Goal: Transaction & Acquisition: Purchase product/service

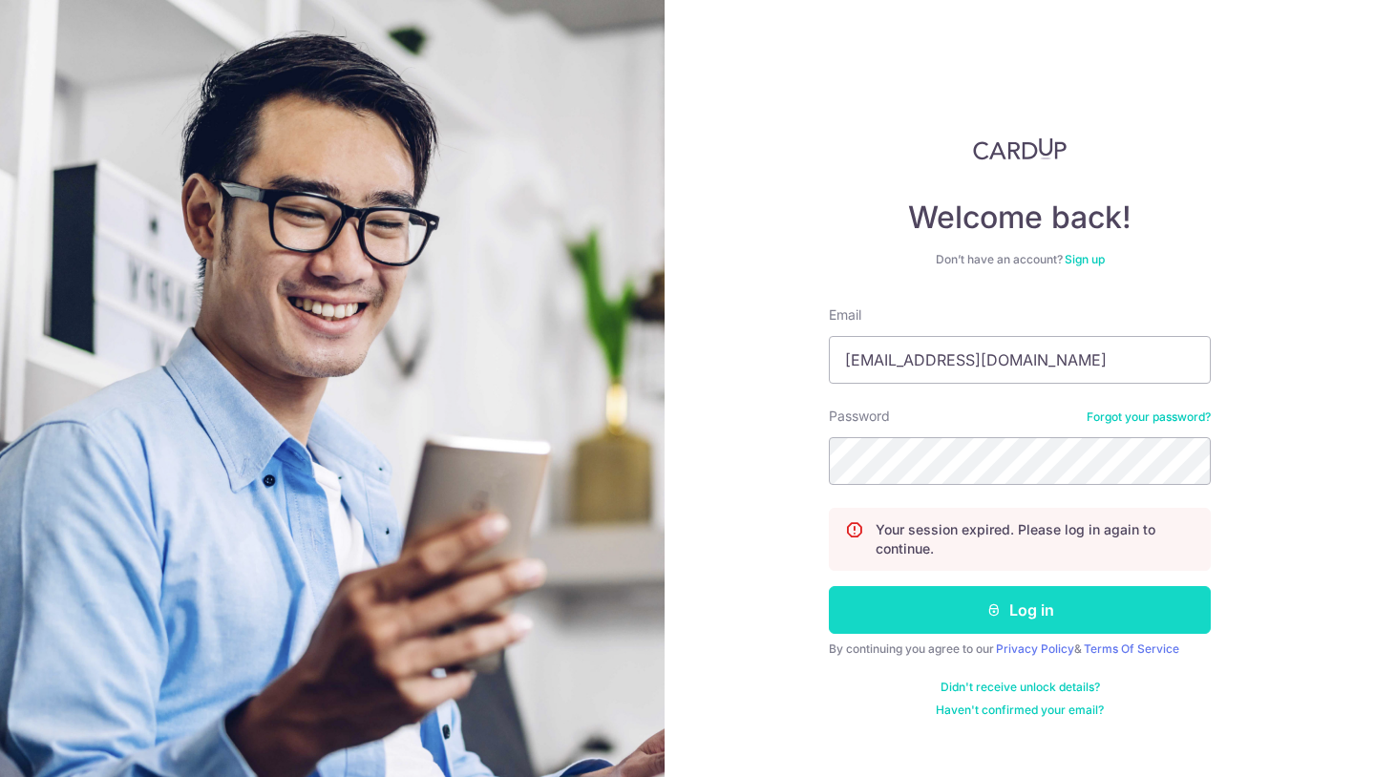
click at [943, 593] on button "Log in" at bounding box center [1020, 610] width 382 height 48
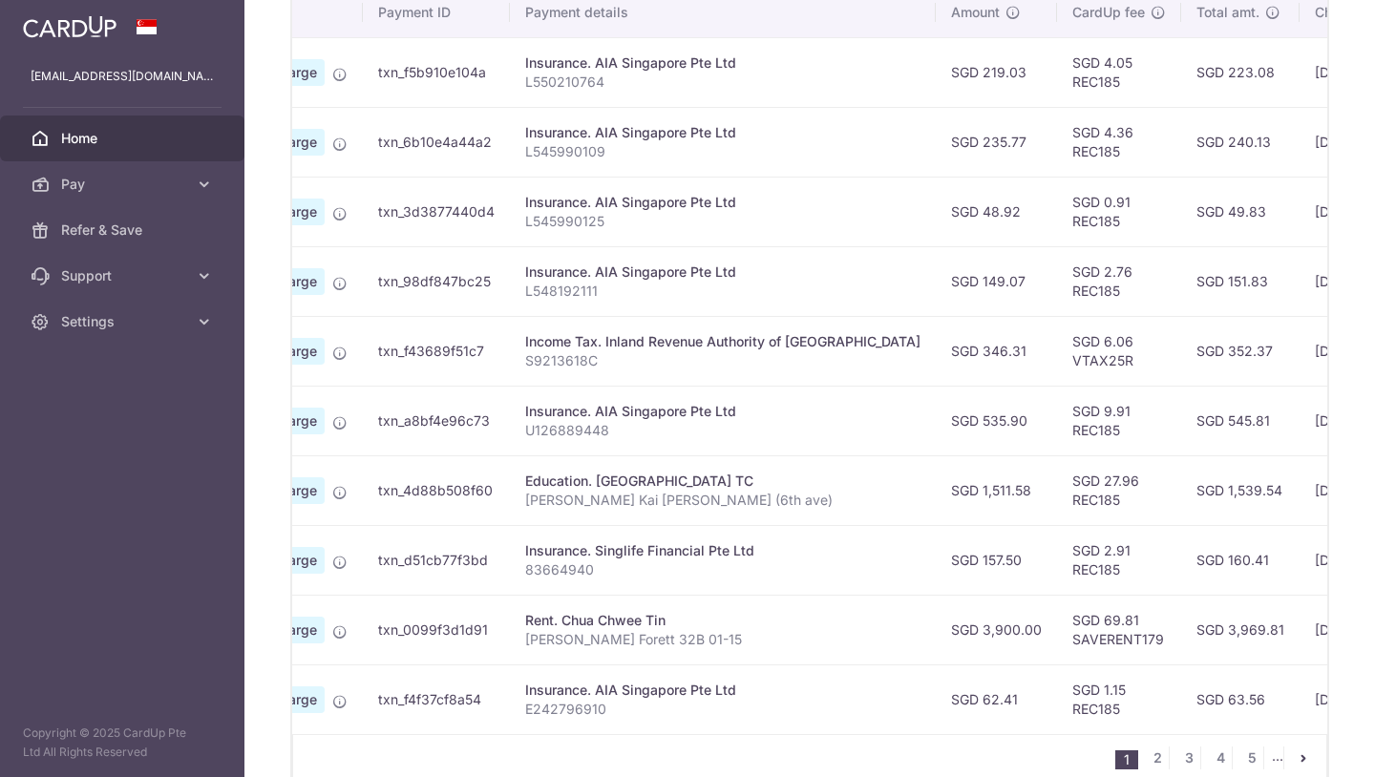
scroll to position [601, 0]
click at [1146, 757] on link "2" at bounding box center [1157, 760] width 23 height 23
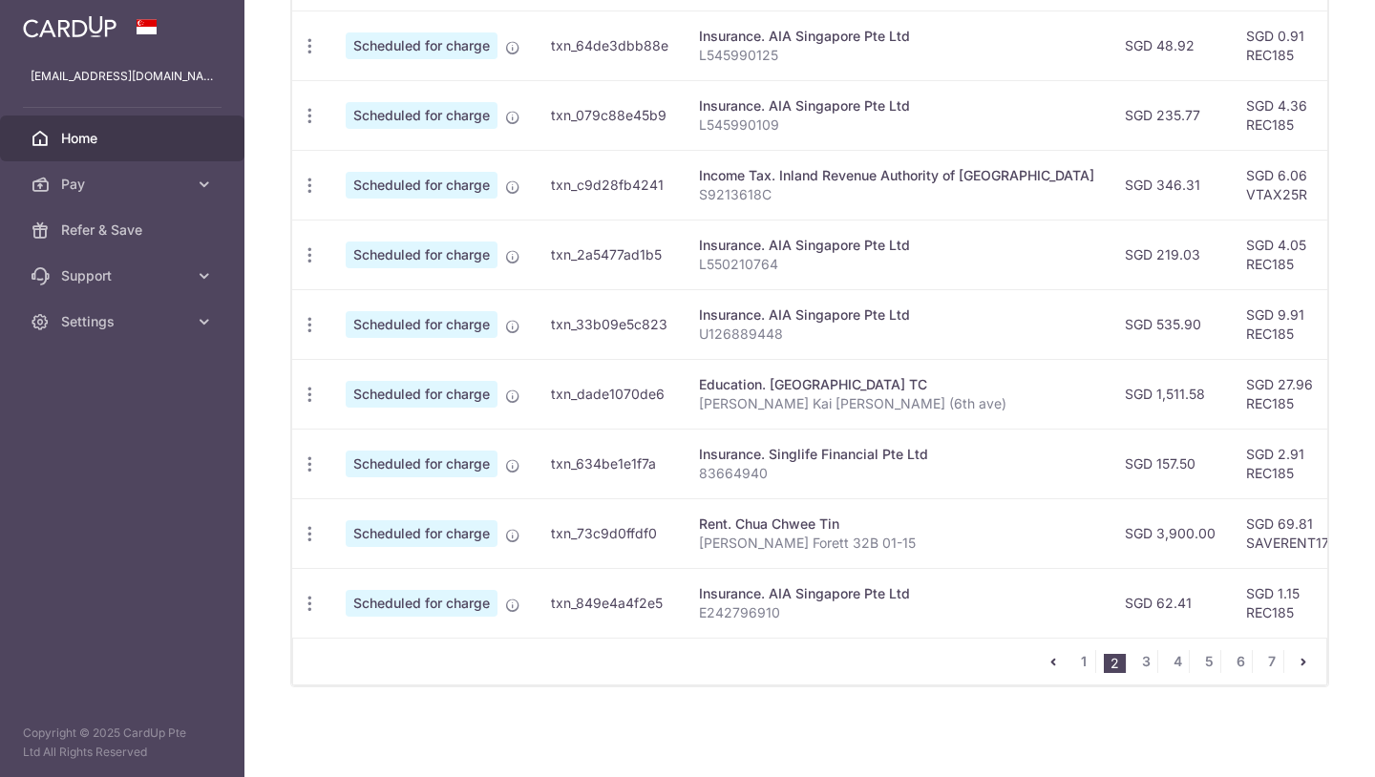
scroll to position [699, 0]
click at [1073, 653] on link "1" at bounding box center [1083, 661] width 23 height 23
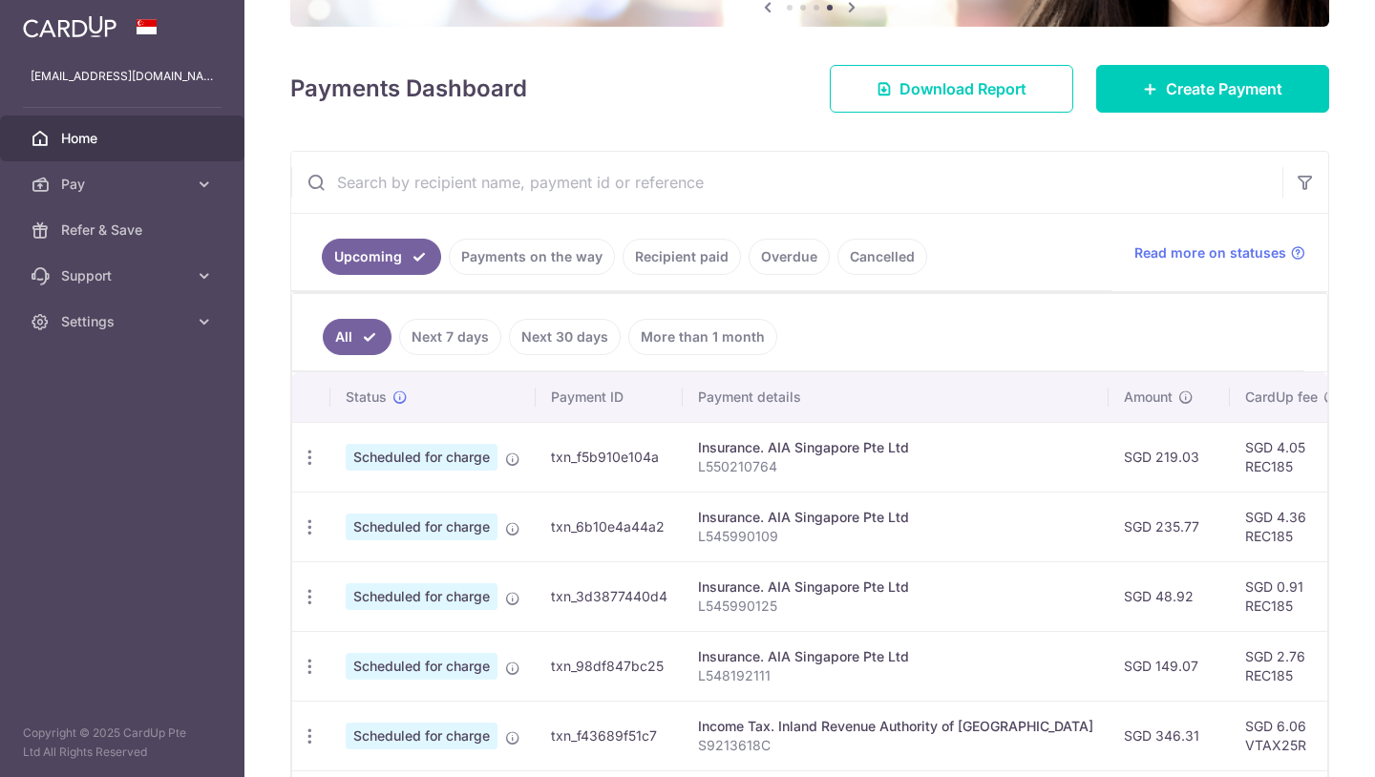
scroll to position [217, 0]
click at [551, 264] on link "Payments on the way" at bounding box center [532, 258] width 166 height 36
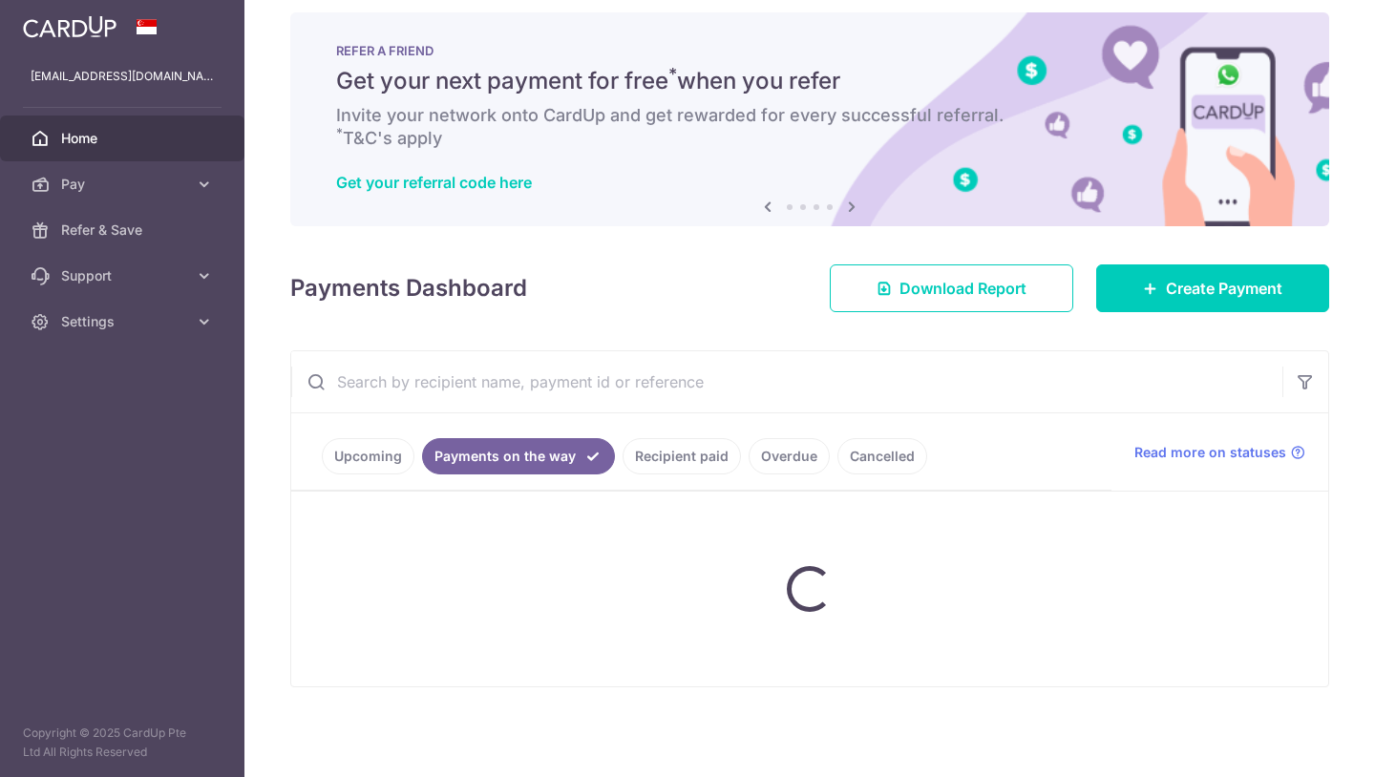
scroll to position [18, 0]
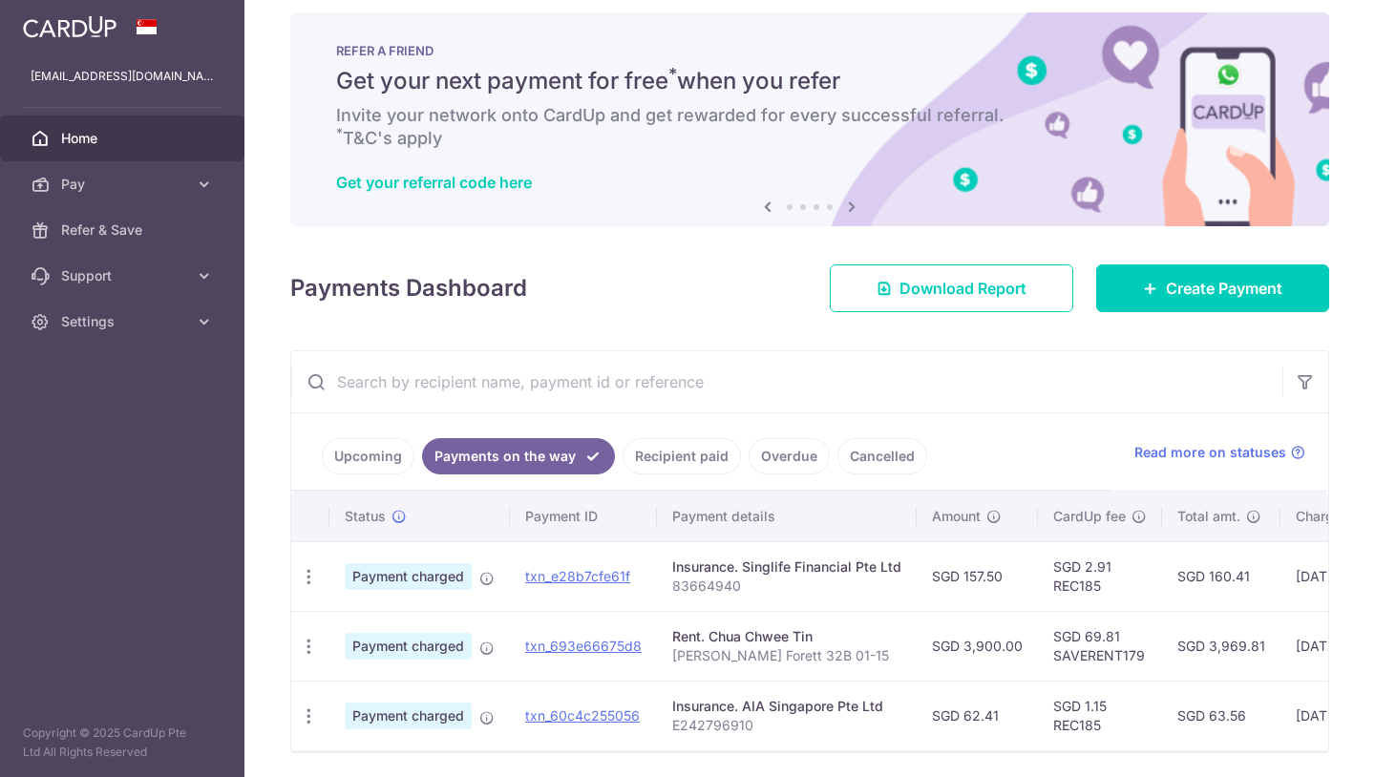
click at [390, 452] on link "Upcoming" at bounding box center [368, 456] width 93 height 36
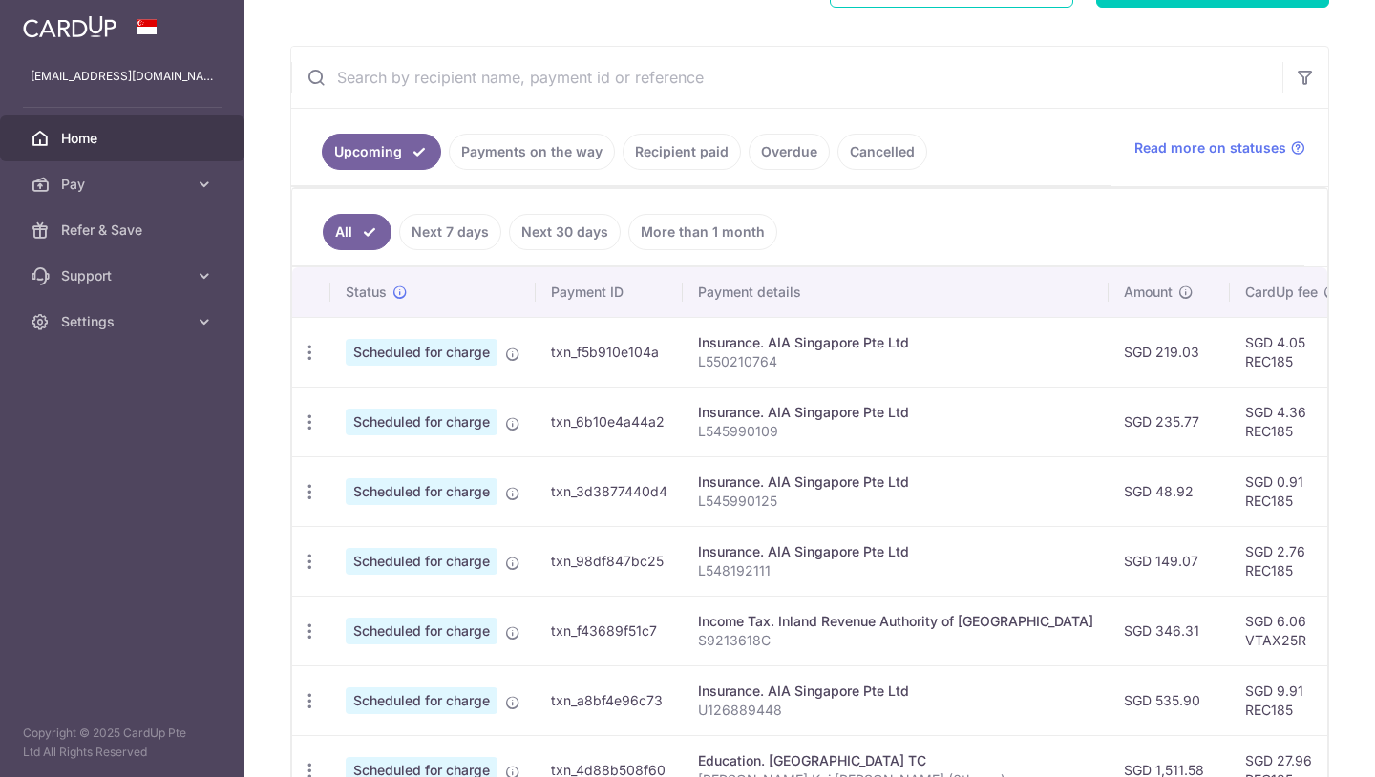
scroll to position [323, 0]
click at [532, 137] on link "Payments on the way" at bounding box center [532, 152] width 166 height 36
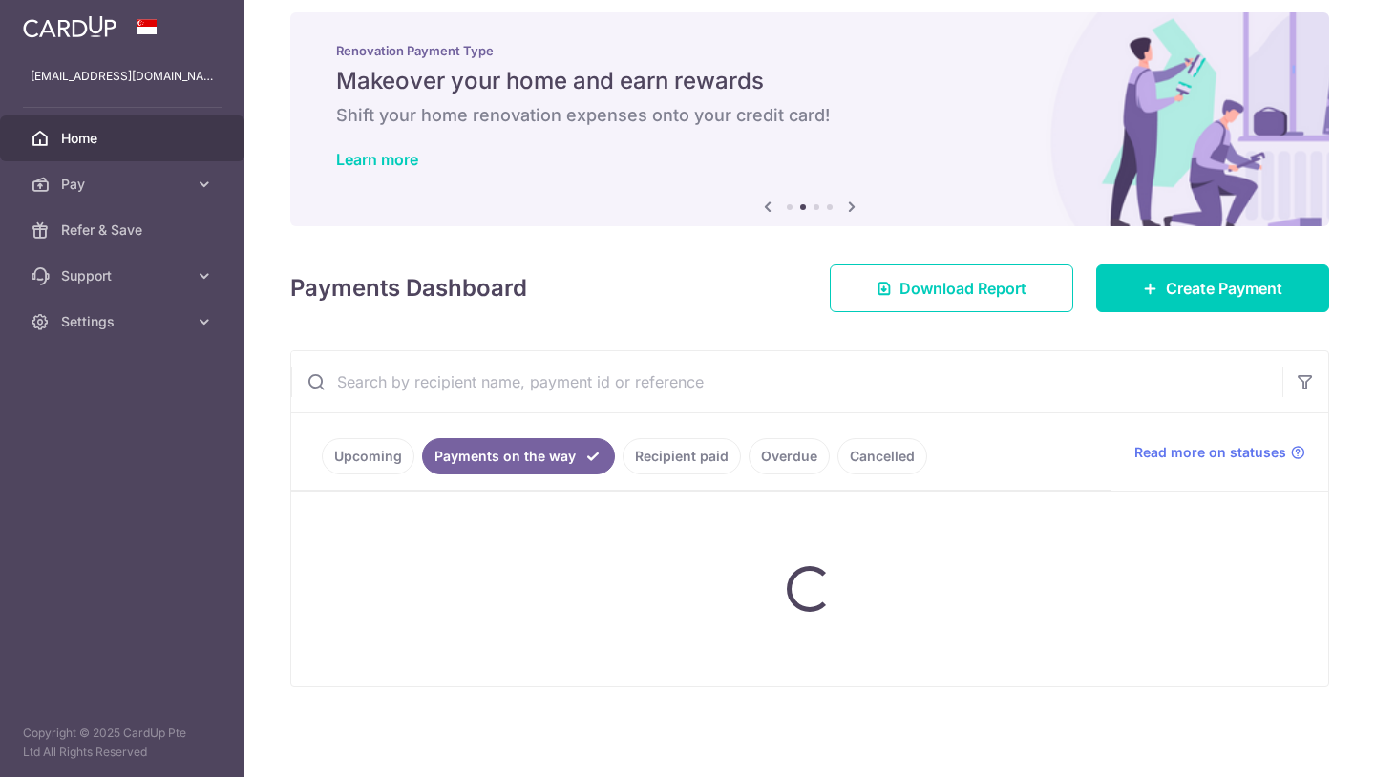
scroll to position [18, 0]
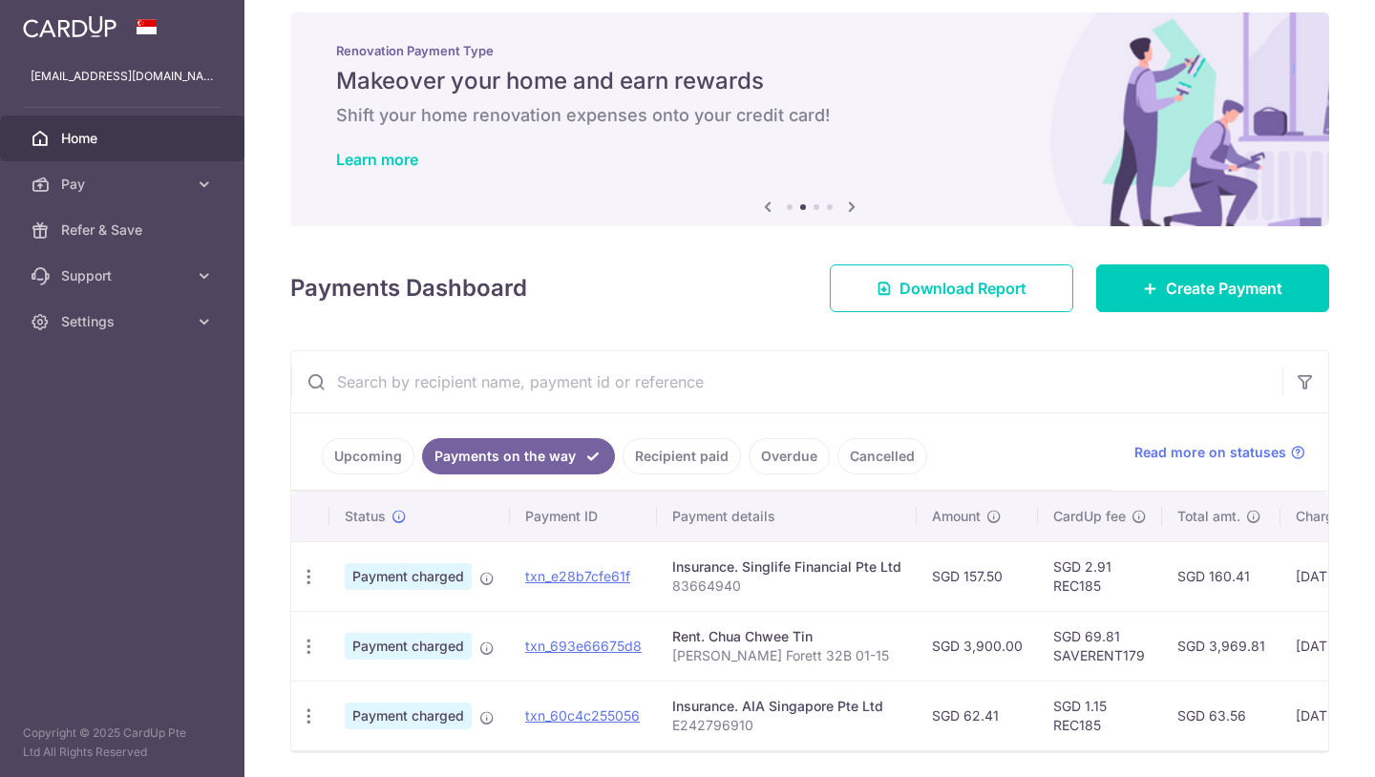
click at [670, 467] on link "Recipient paid" at bounding box center [682, 456] width 118 height 36
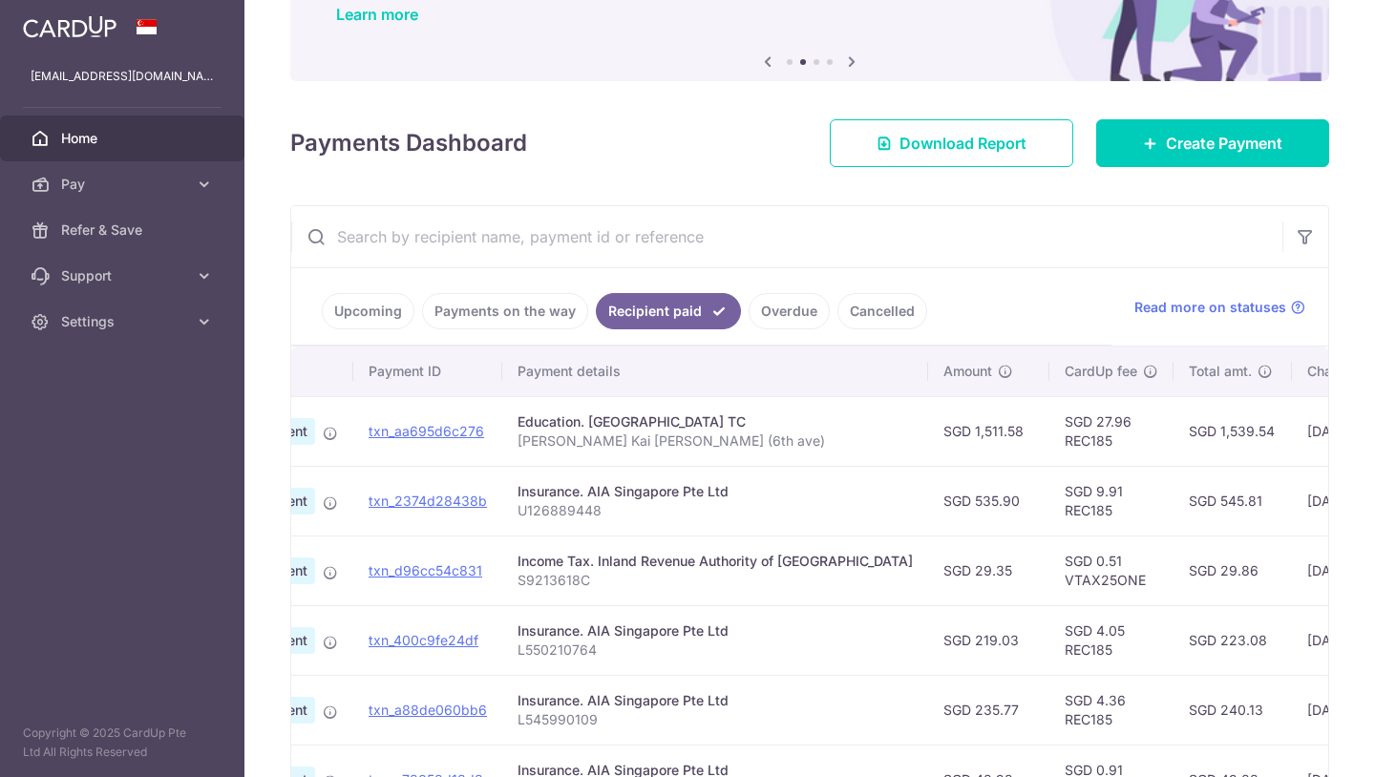
scroll to position [165, 0]
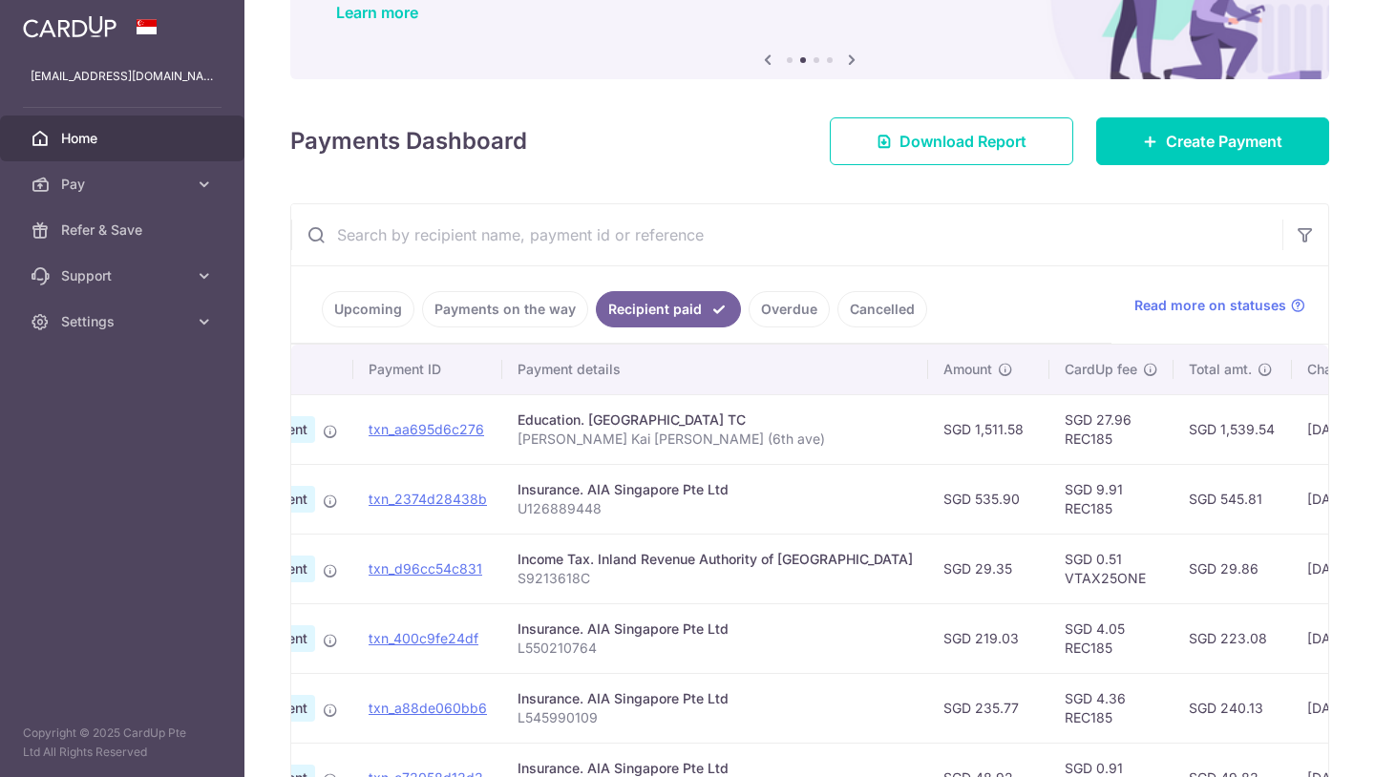
click at [441, 319] on link "Payments on the way" at bounding box center [505, 309] width 166 height 36
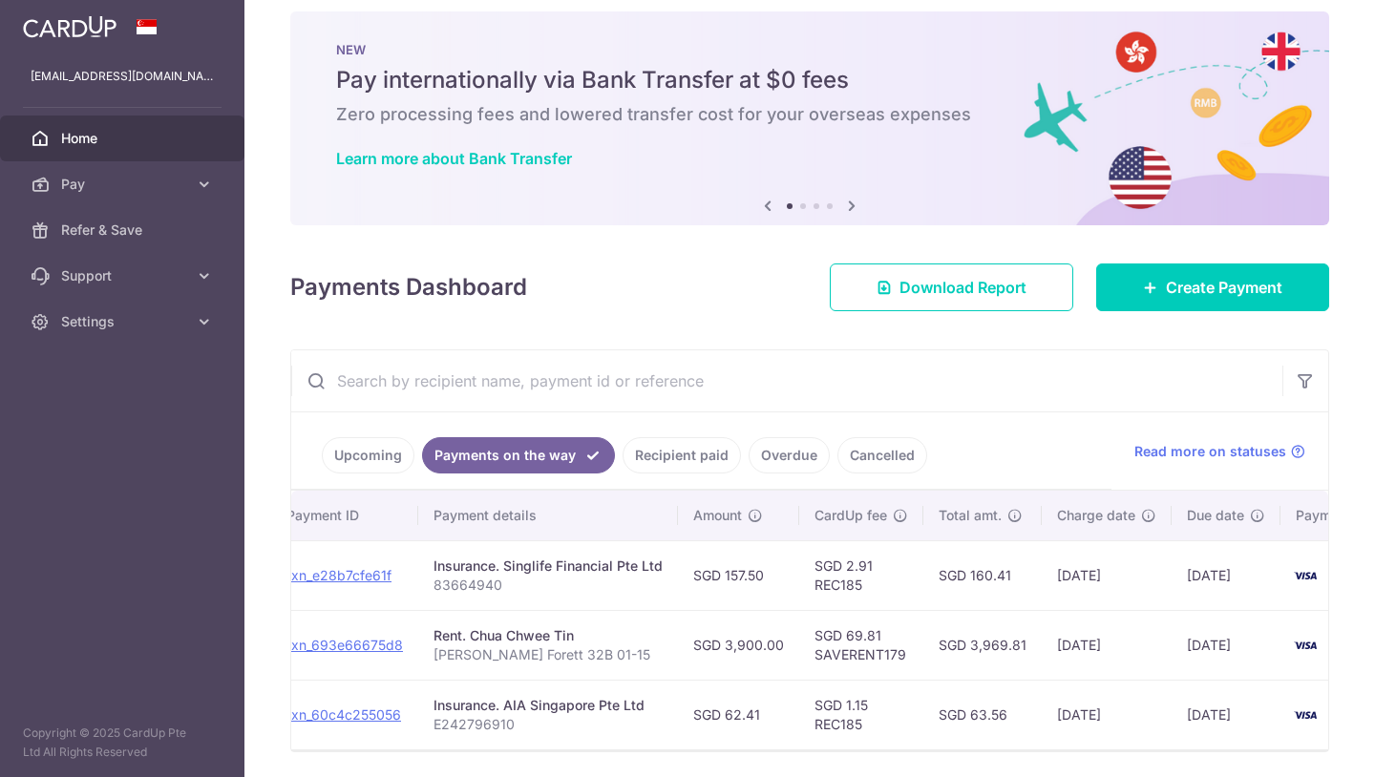
scroll to position [20, 0]
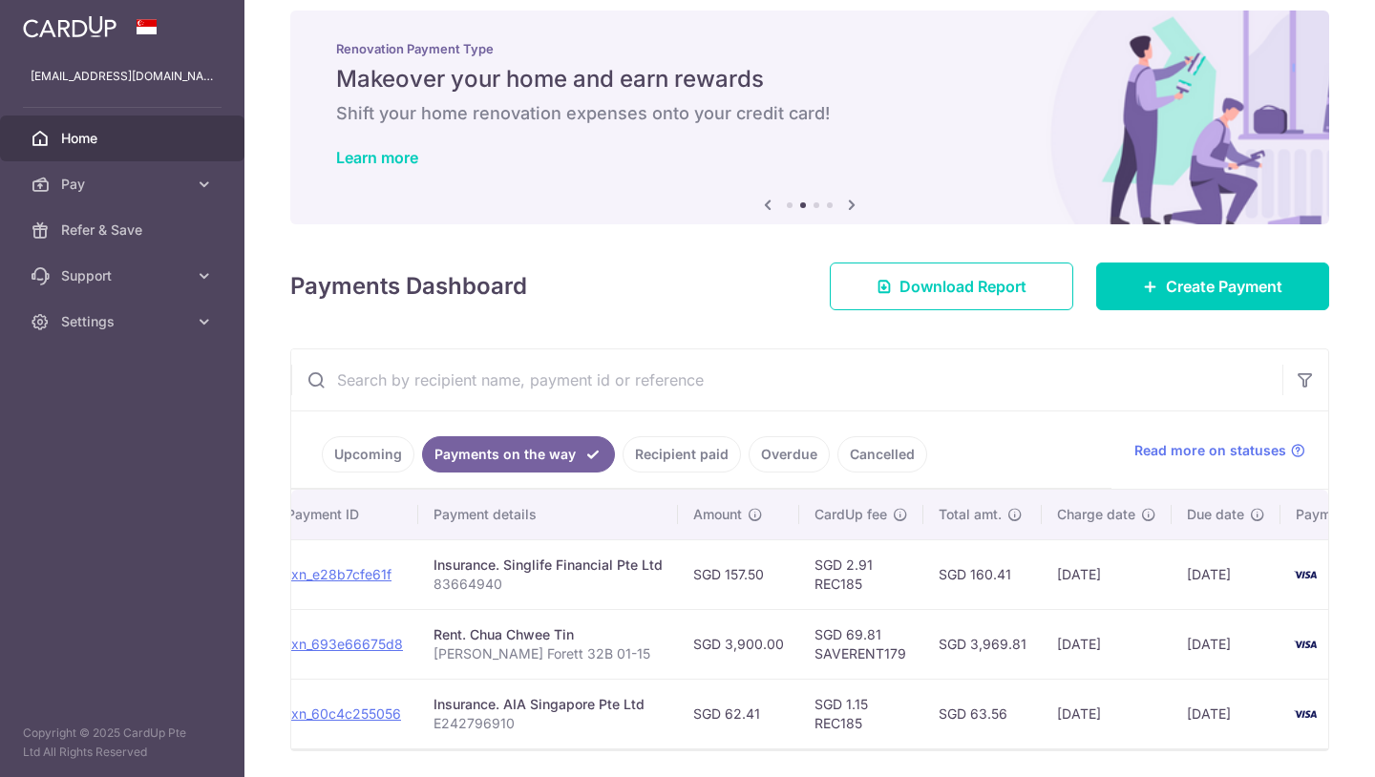
click at [381, 445] on link "Upcoming" at bounding box center [368, 454] width 93 height 36
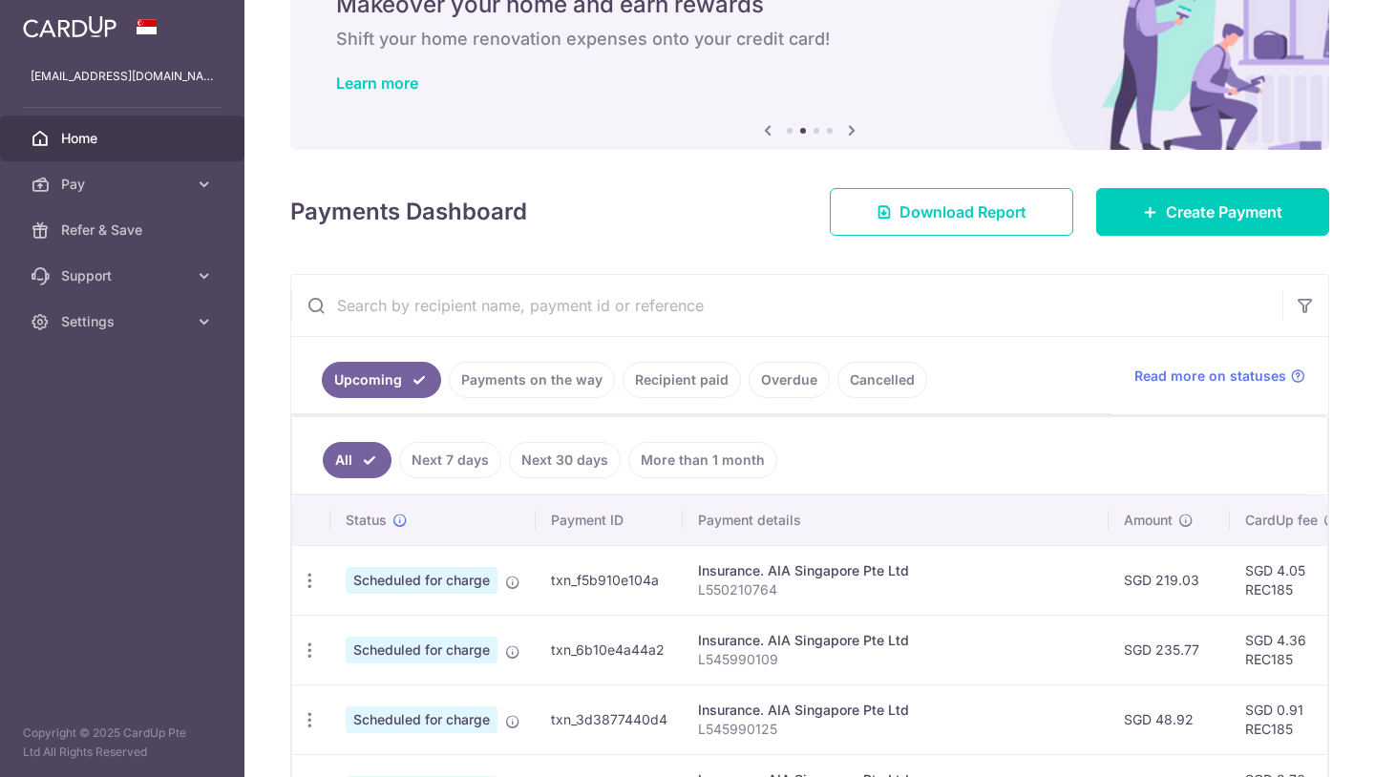
scroll to position [101, 0]
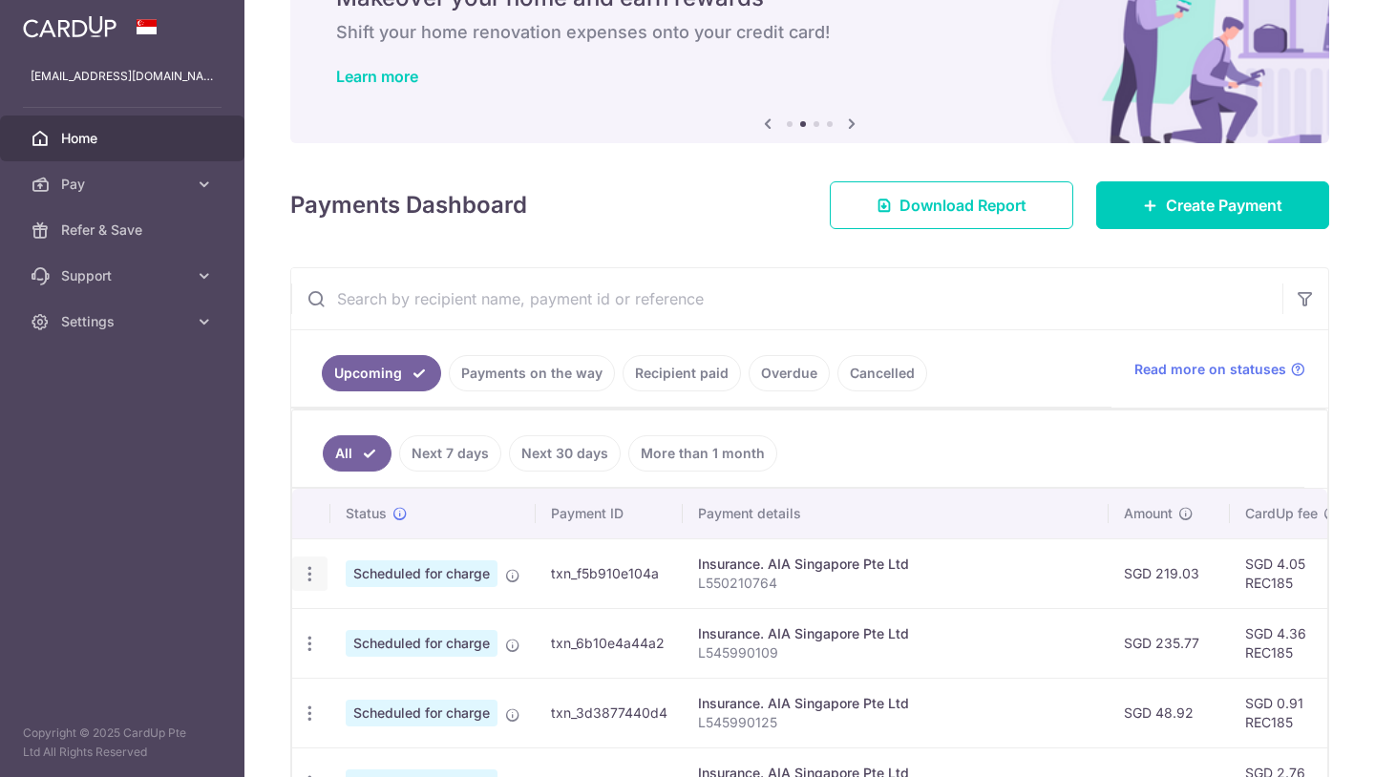
click at [312, 579] on icon "button" at bounding box center [310, 574] width 20 height 20
click at [397, 631] on span "Update payment" at bounding box center [412, 626] width 130 height 23
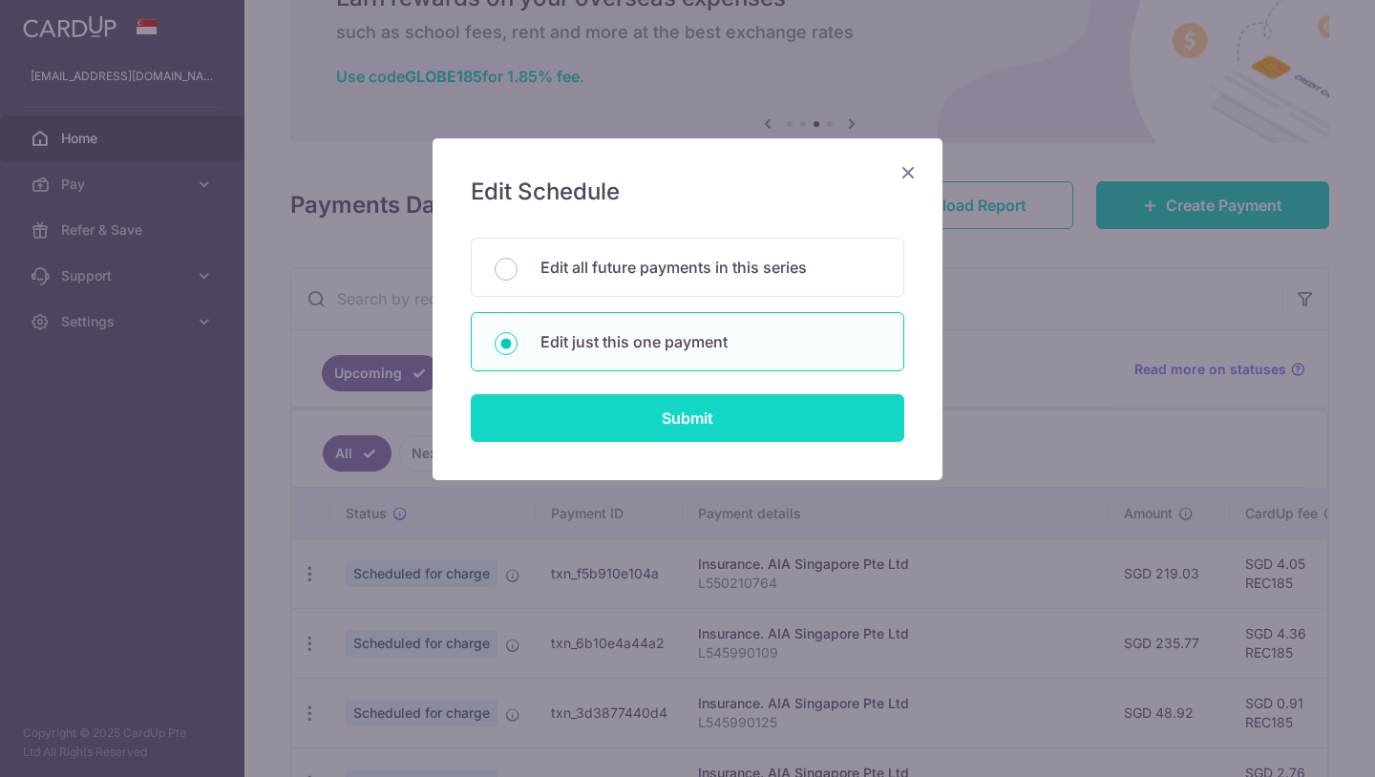
click at [555, 424] on input "Submit" at bounding box center [687, 418] width 433 height 48
radio input "true"
type input "219.03"
type input "[DATE]"
type input "L550210764"
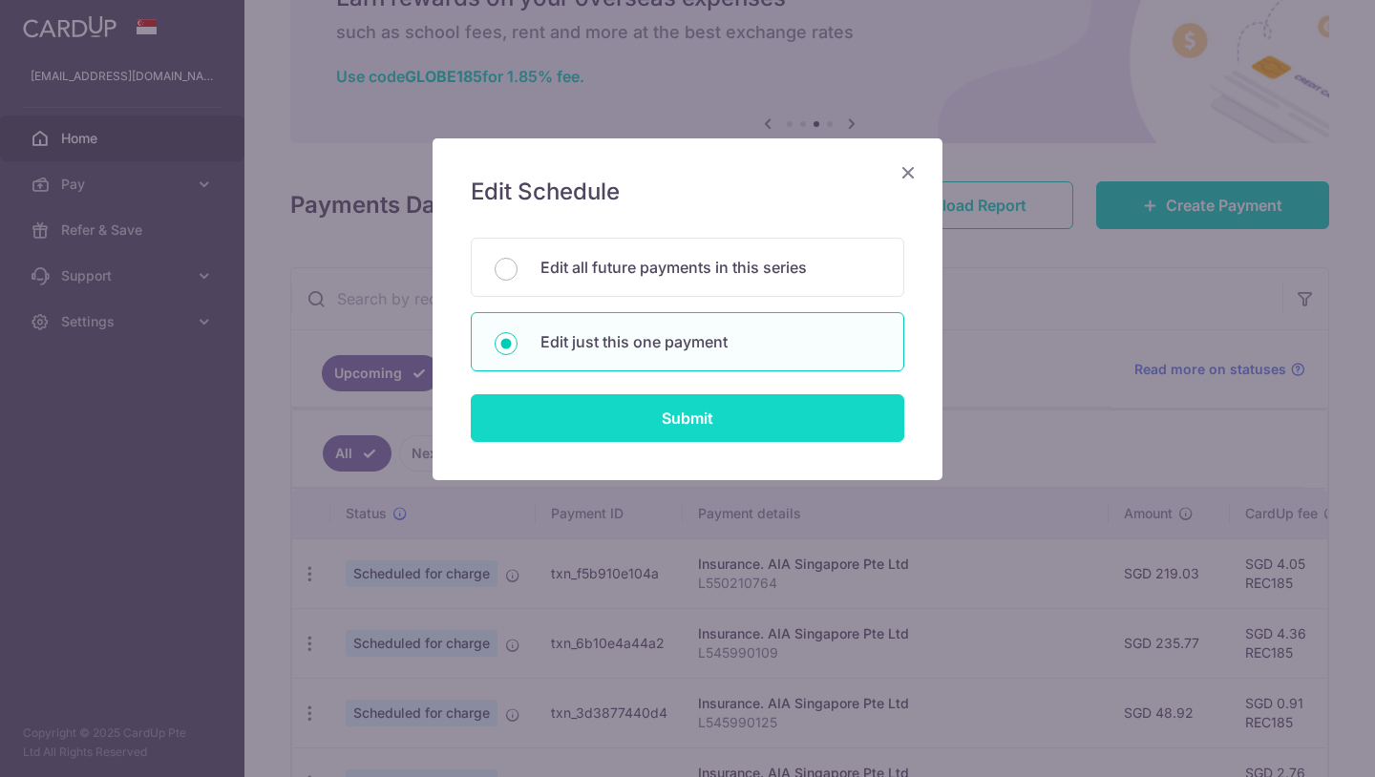
type input "REC185"
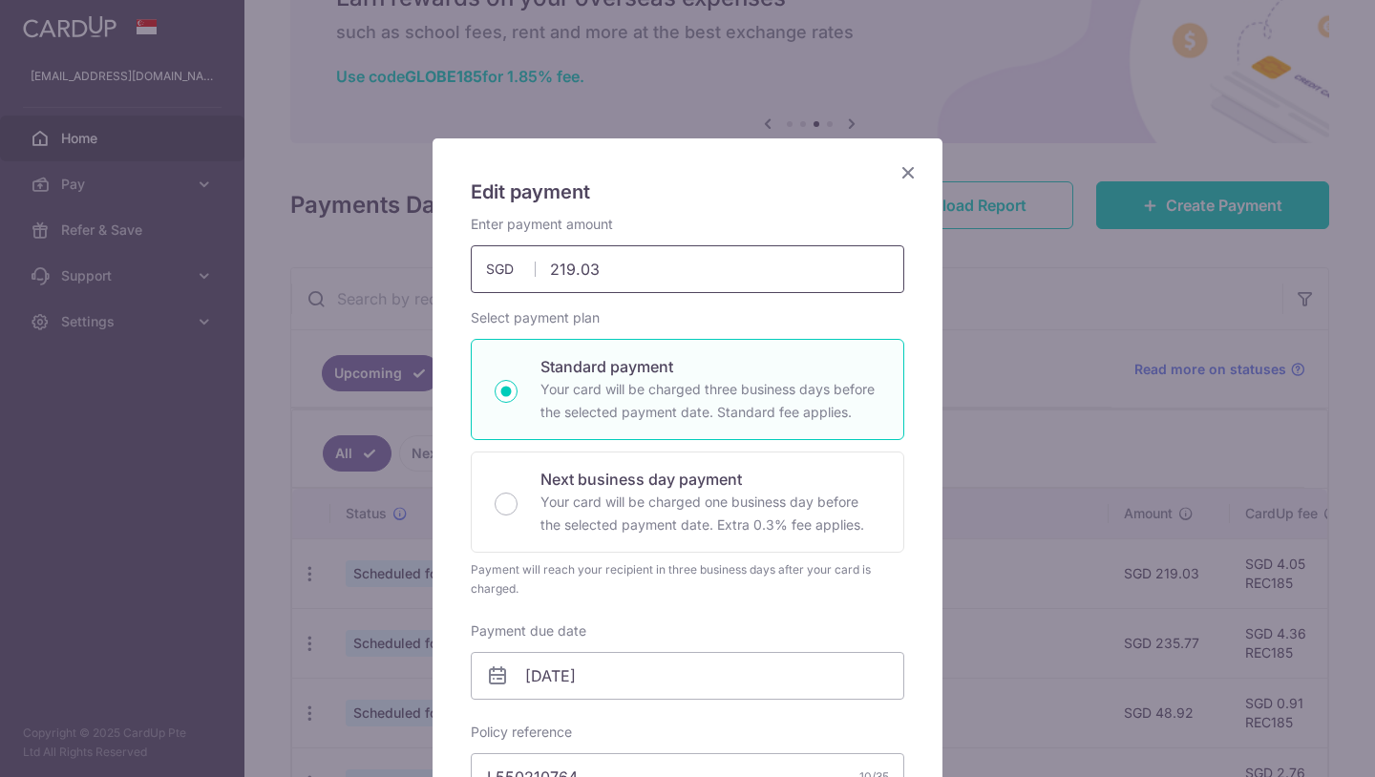
drag, startPoint x: 617, startPoint y: 271, endPoint x: 449, endPoint y: 186, distance: 188.3
type input "229.81"
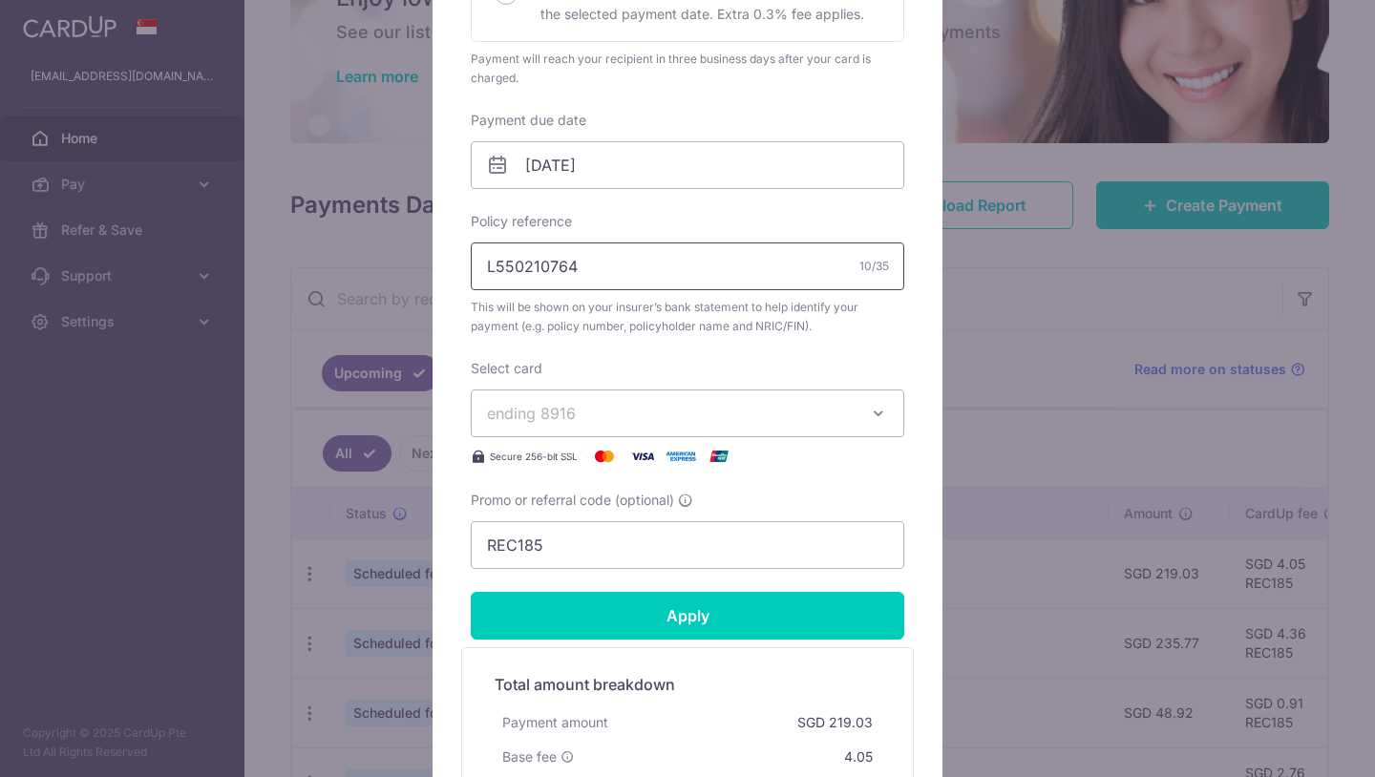
scroll to position [562, 0]
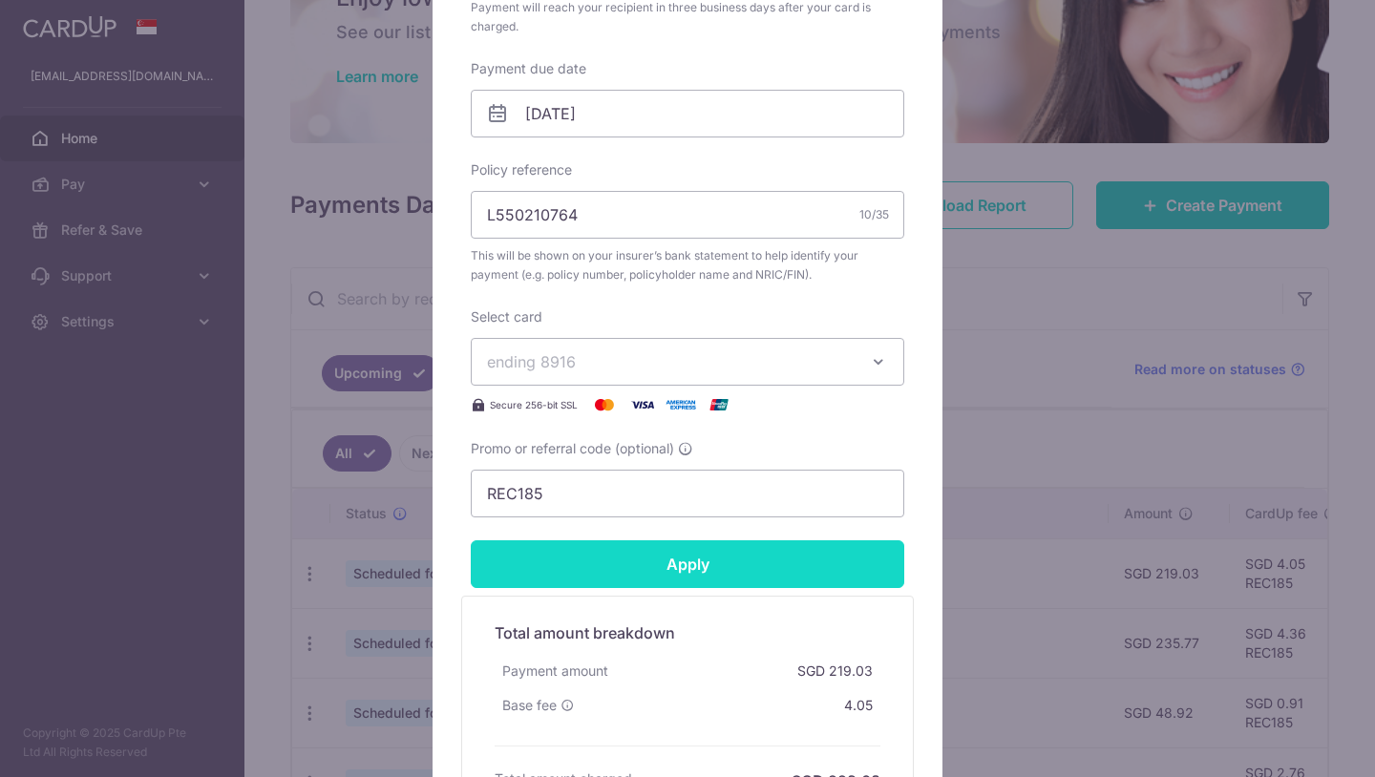
click at [628, 574] on input "Apply" at bounding box center [687, 564] width 433 height 48
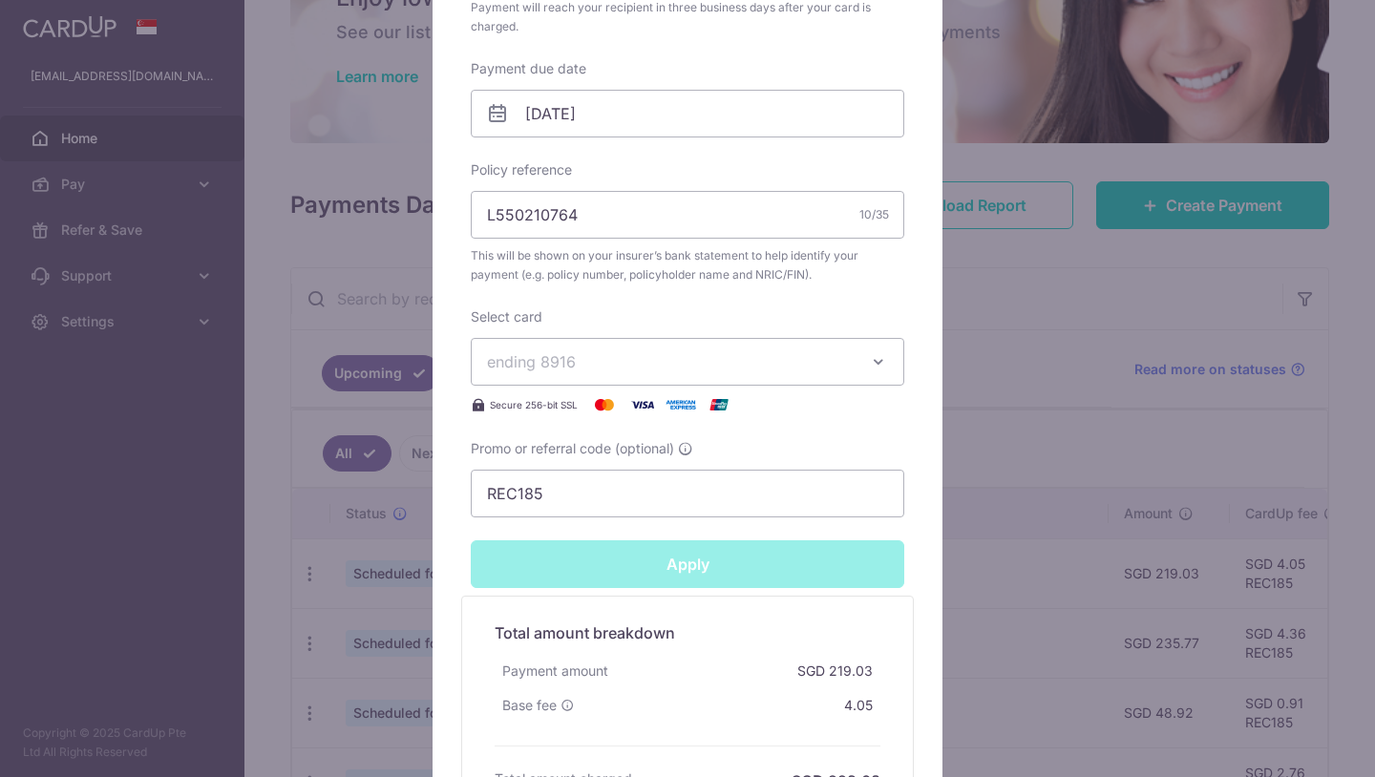
type input "Successfully Applied"
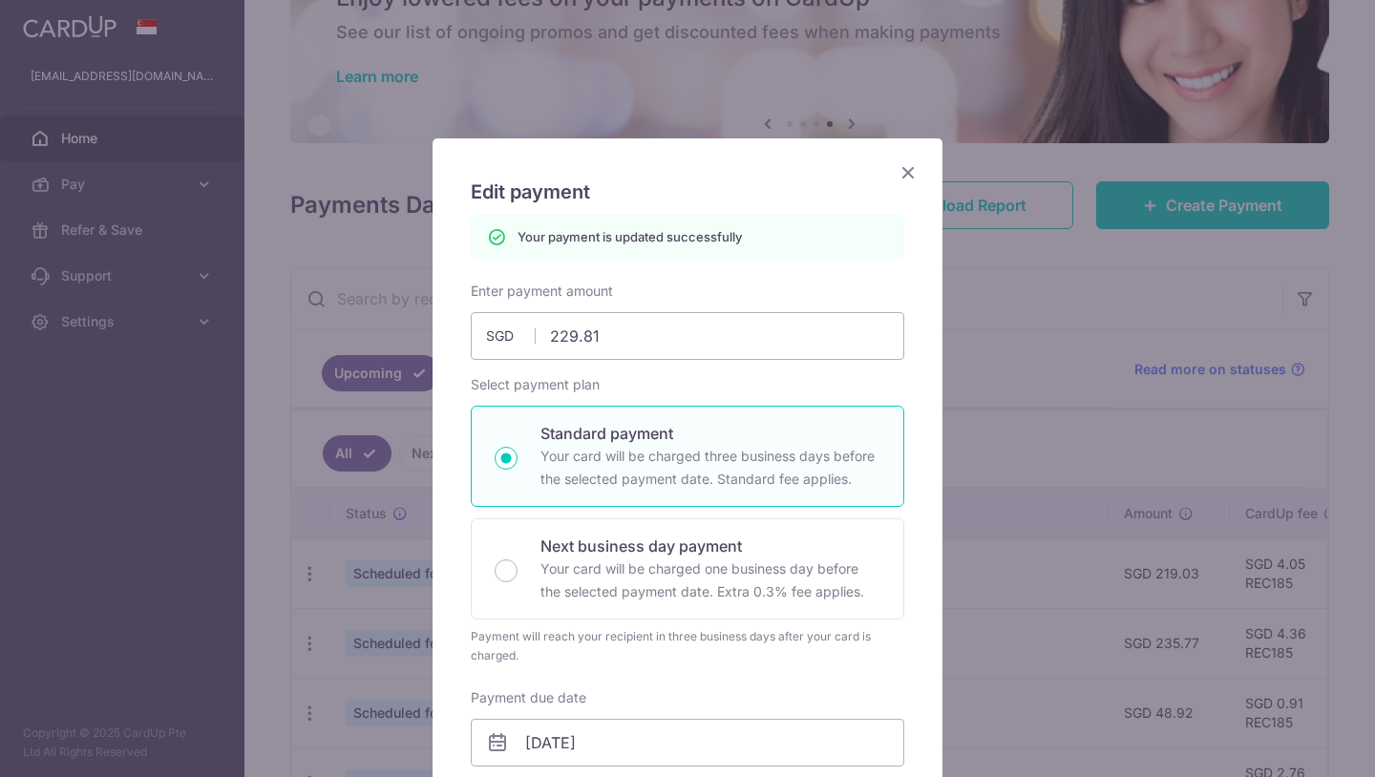
scroll to position [0, 0]
click at [907, 165] on icon "Close" at bounding box center [908, 172] width 23 height 24
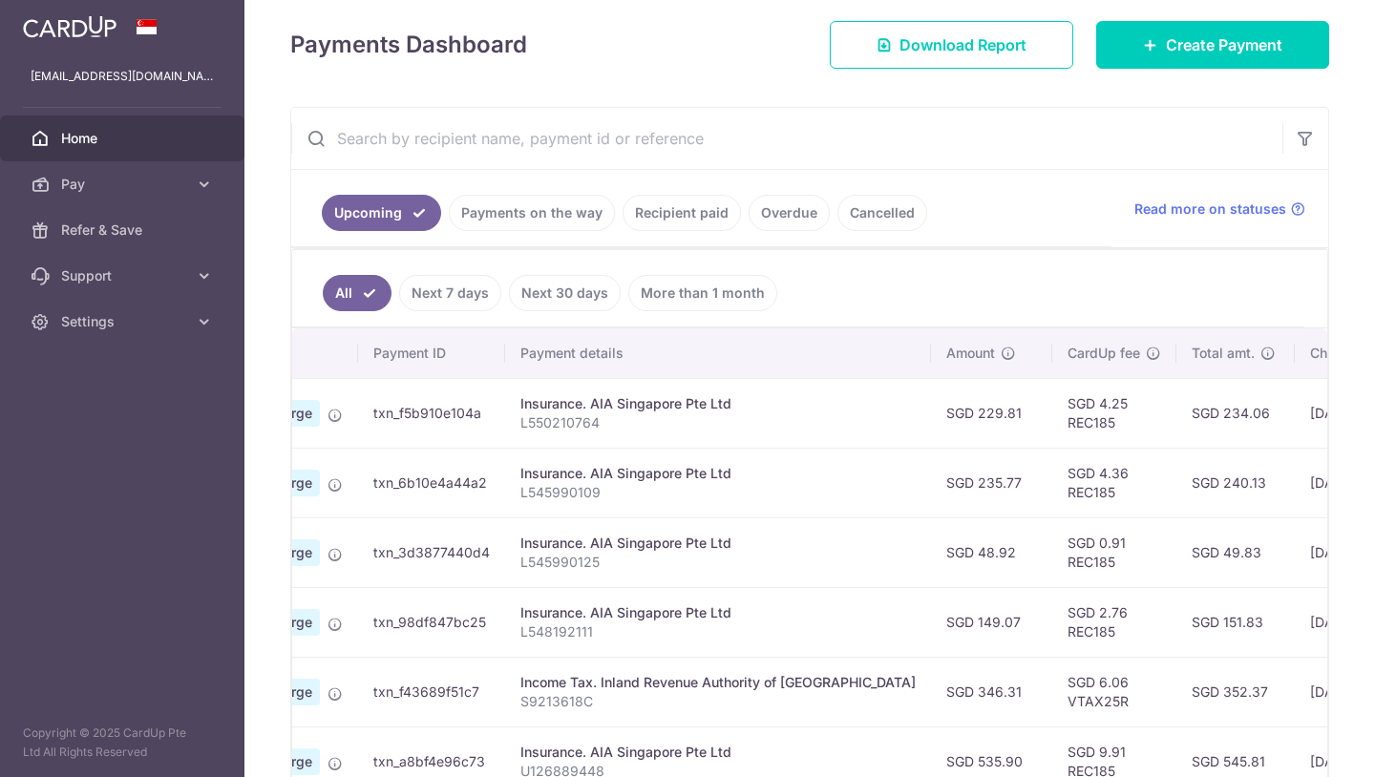
scroll to position [270, 0]
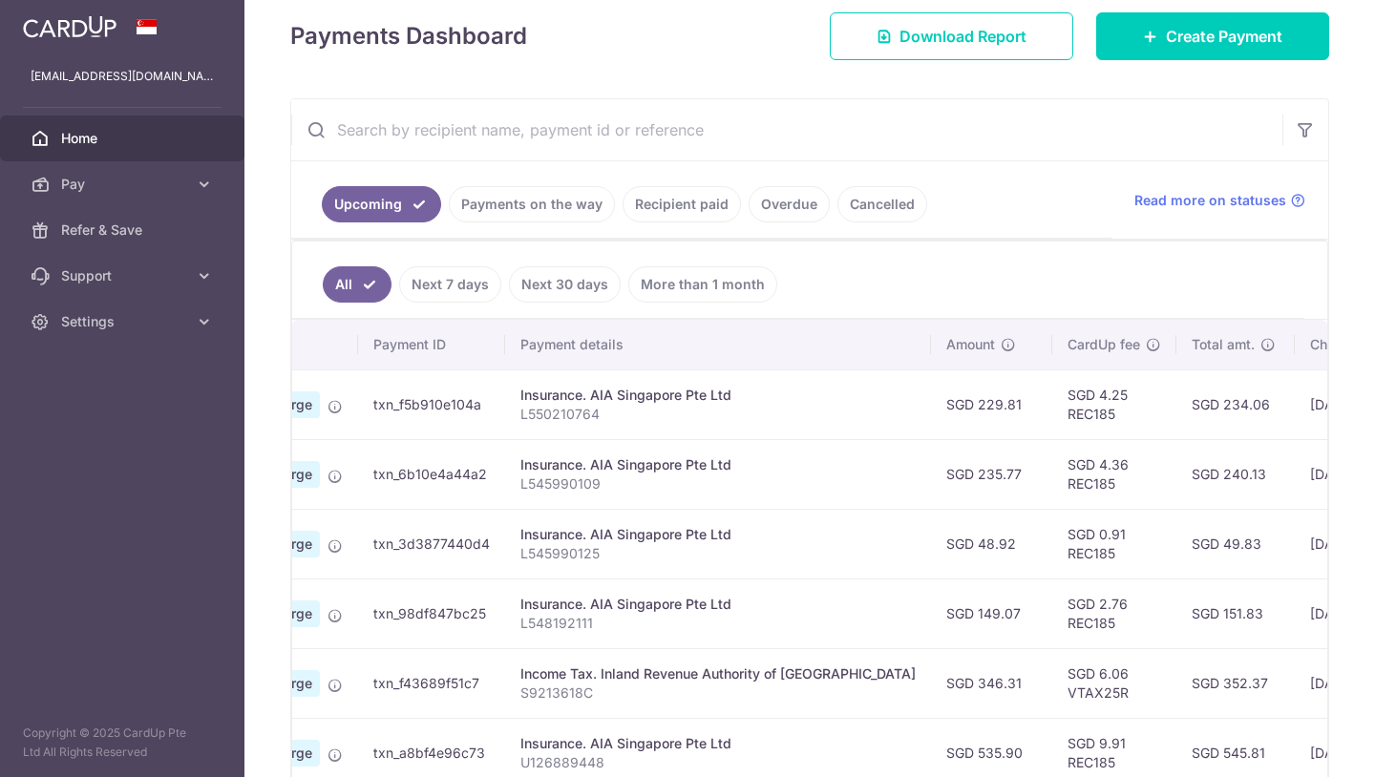
click at [495, 136] on input "text" at bounding box center [786, 129] width 991 height 61
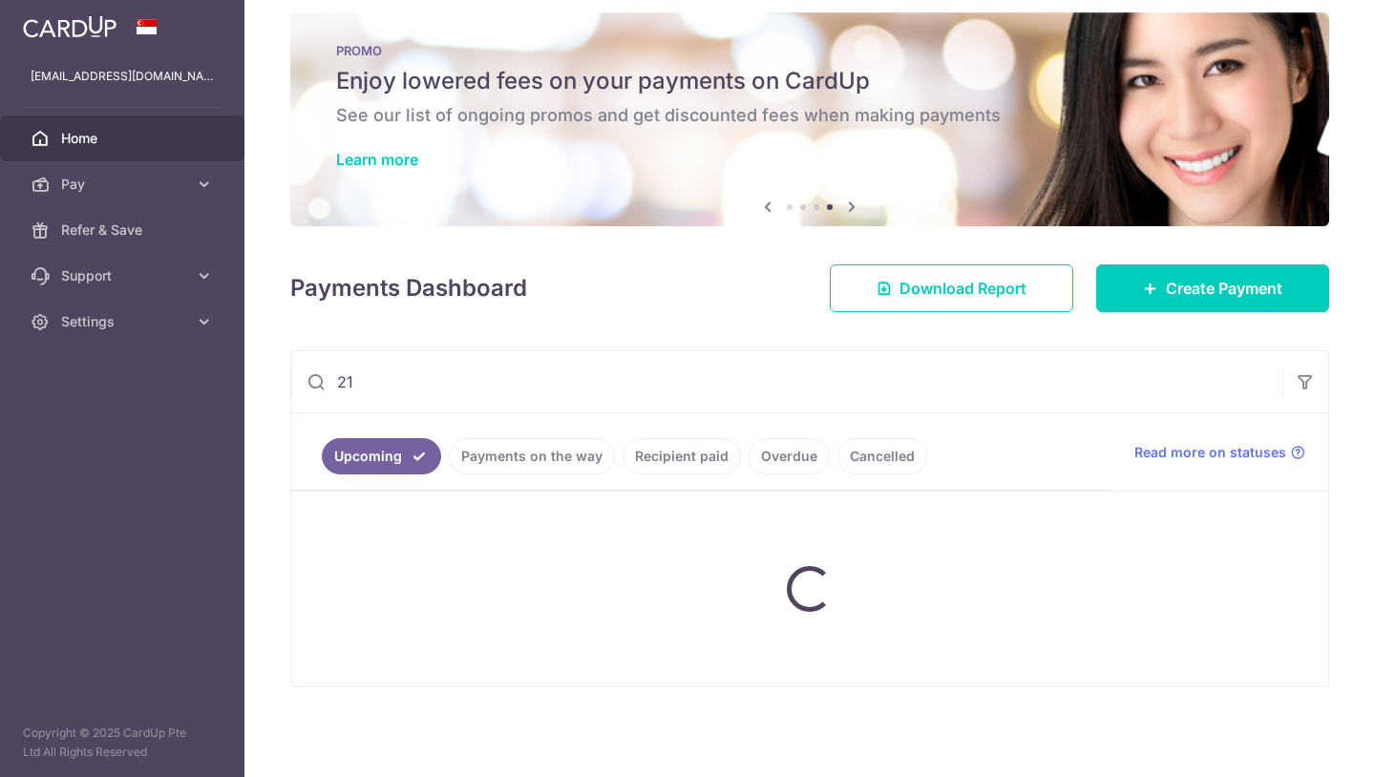
scroll to position [18, 0]
type input "2111"
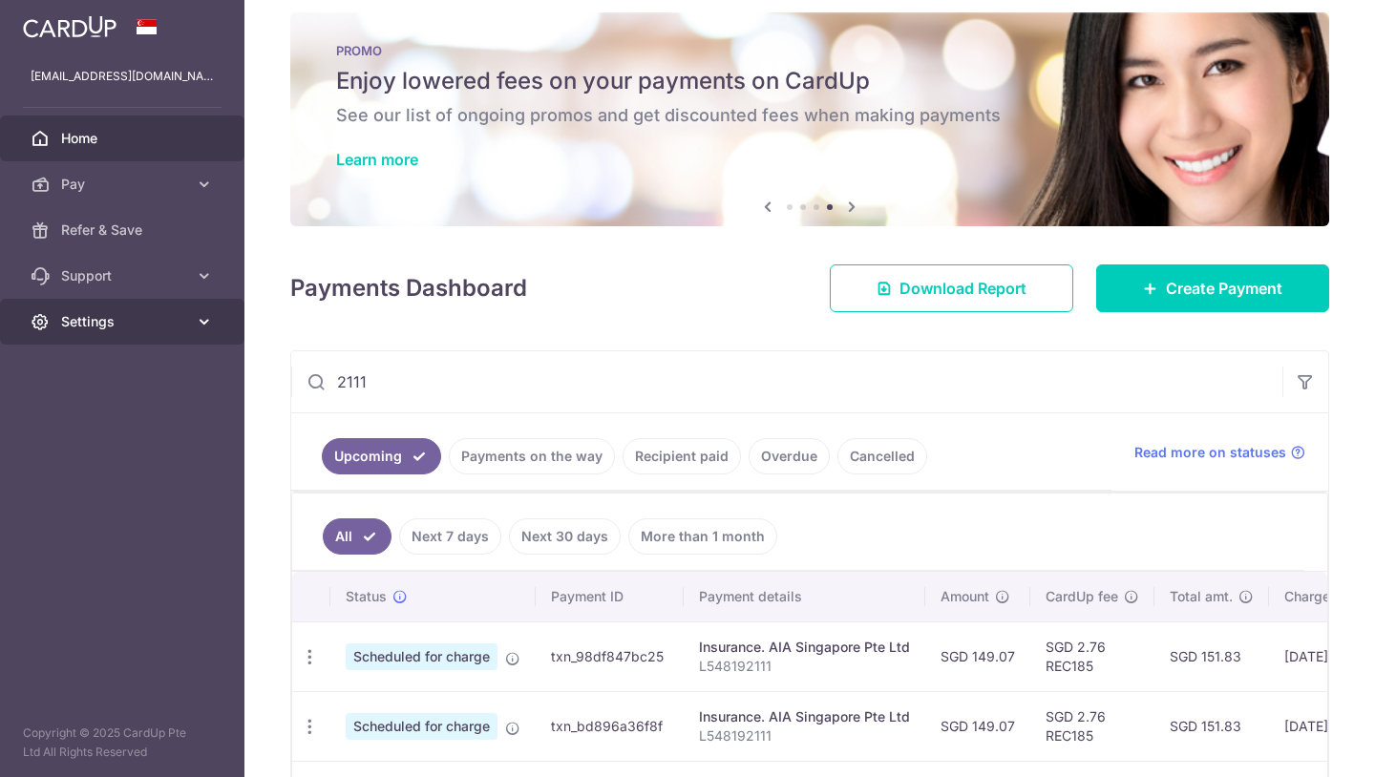
drag, startPoint x: 388, startPoint y: 377, endPoint x: 207, endPoint y: 317, distance: 190.2
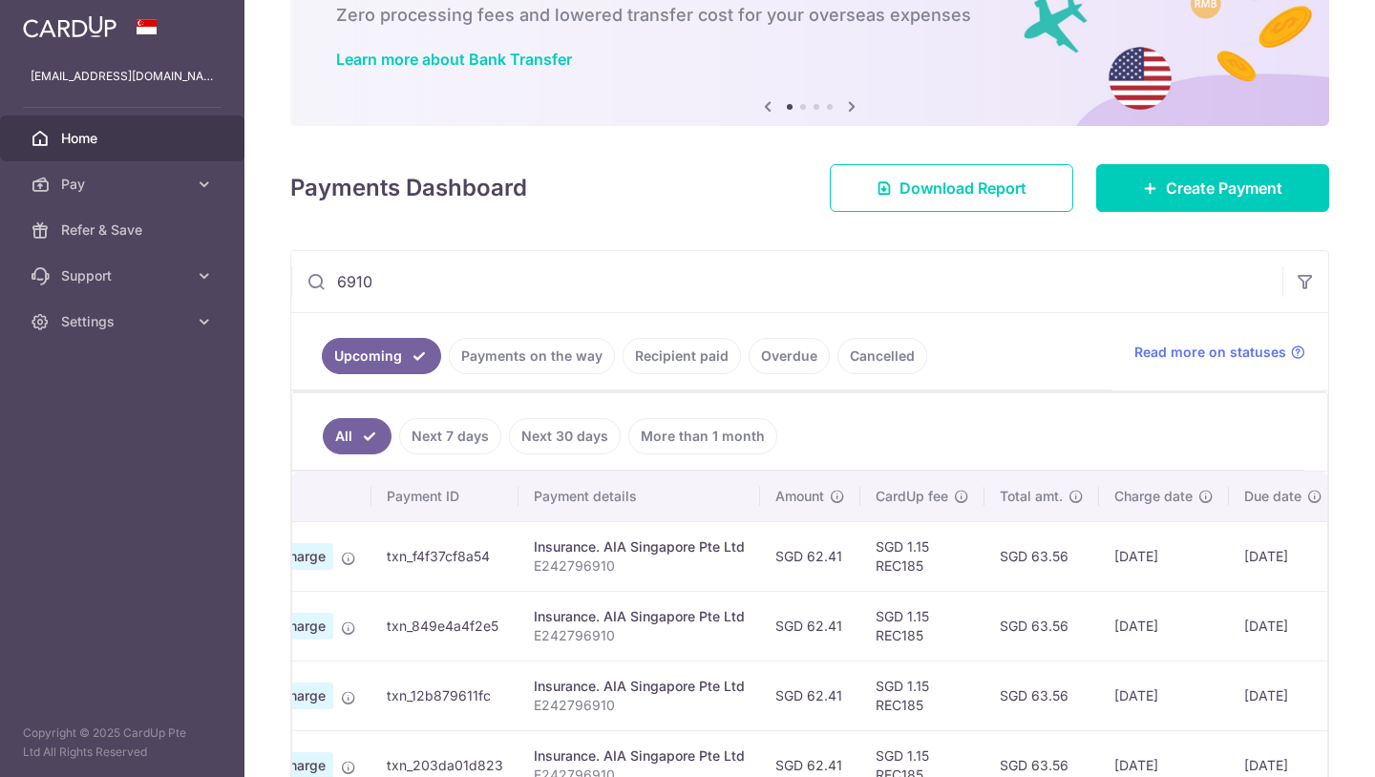
scroll to position [117, 0]
type input "6910"
click at [507, 345] on link "Payments on the way" at bounding box center [532, 357] width 166 height 36
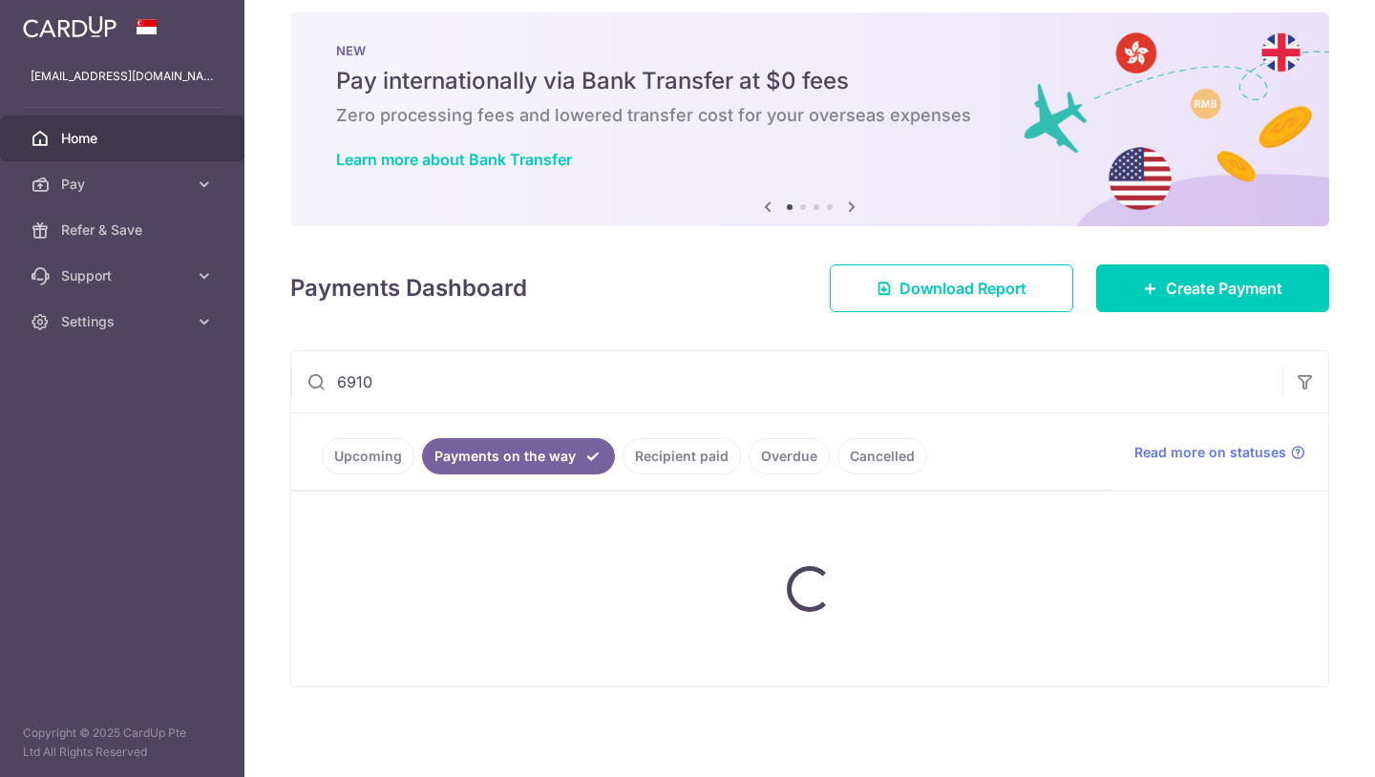
scroll to position [0, 0]
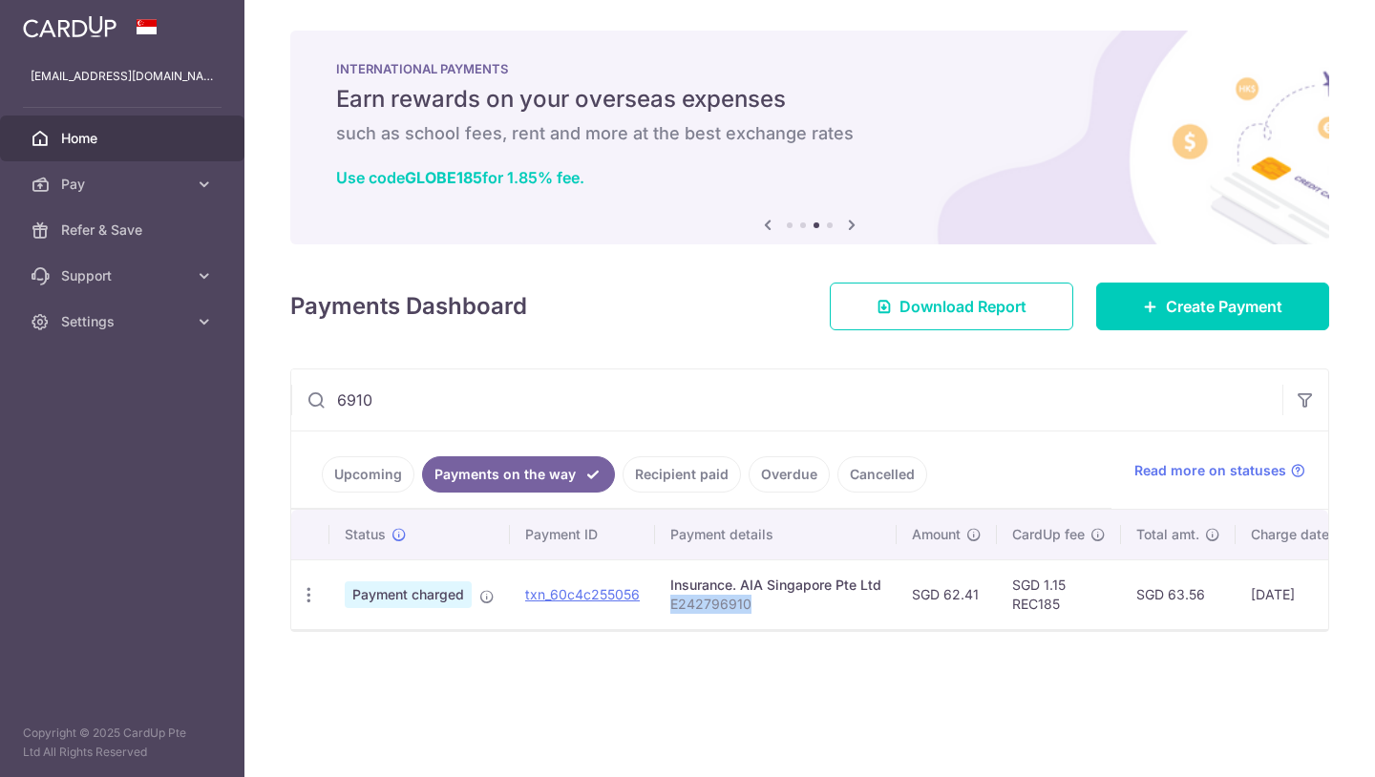
drag, startPoint x: 756, startPoint y: 605, endPoint x: 670, endPoint y: 600, distance: 86.1
click at [670, 600] on p "E242796910" at bounding box center [775, 604] width 211 height 19
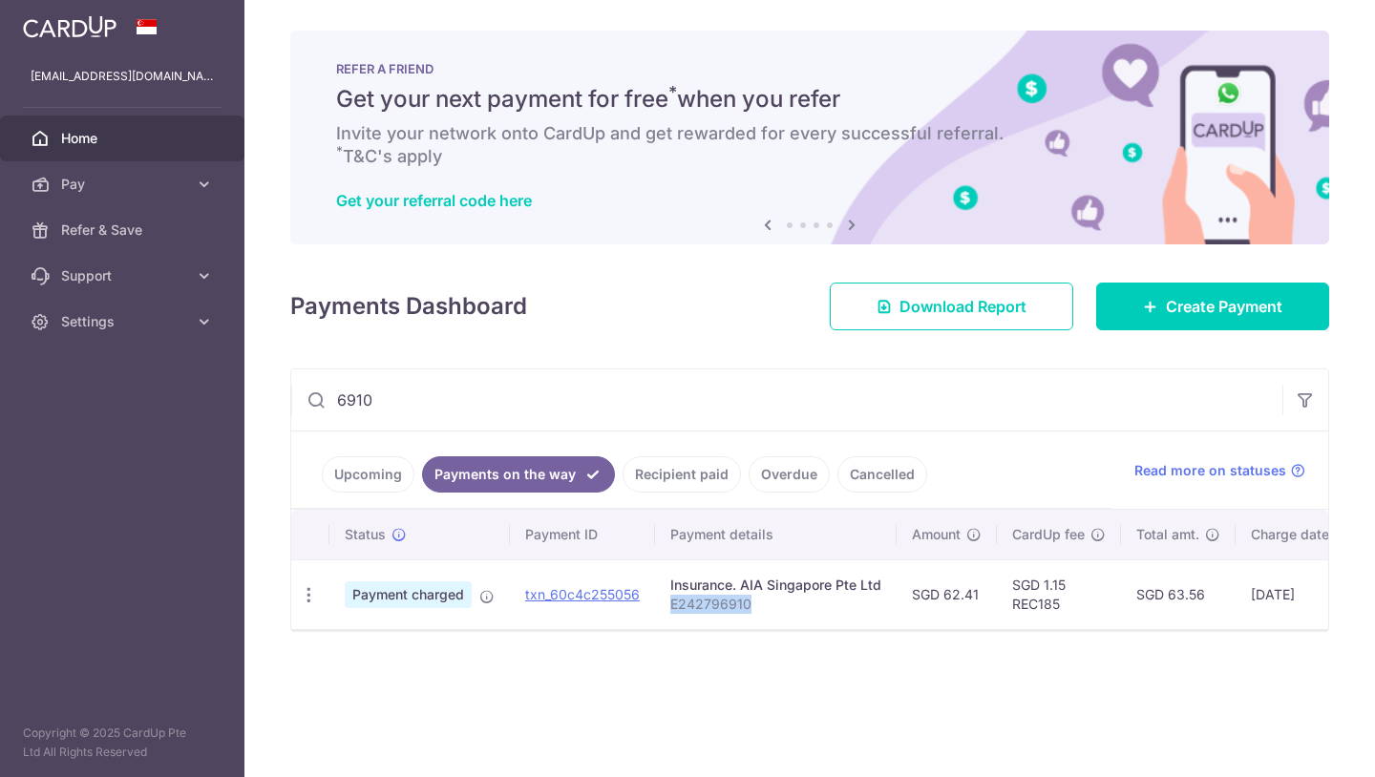
click at [759, 600] on p "E242796910" at bounding box center [775, 604] width 211 height 19
drag, startPoint x: 759, startPoint y: 600, endPoint x: 691, endPoint y: 605, distance: 68.0
click at [691, 605] on p "E242796910" at bounding box center [775, 604] width 211 height 19
click at [739, 610] on p "E242796910" at bounding box center [775, 604] width 211 height 19
drag, startPoint x: 754, startPoint y: 605, endPoint x: 666, endPoint y: 602, distance: 88.8
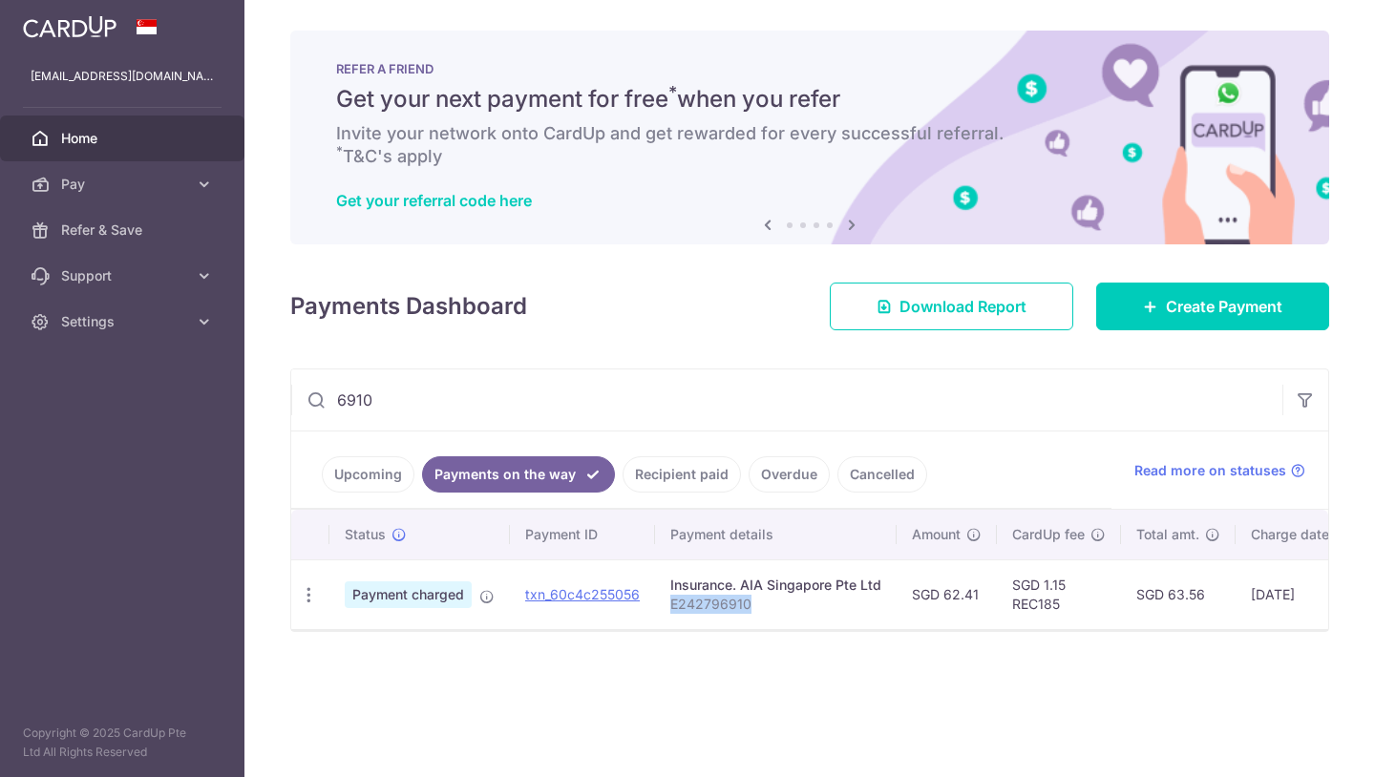
click at [666, 602] on td "Insurance. AIA Singapore Pte Ltd E242796910" at bounding box center [776, 595] width 242 height 70
copy p "E242796910"
click at [1224, 307] on span "Create Payment" at bounding box center [1224, 306] width 116 height 23
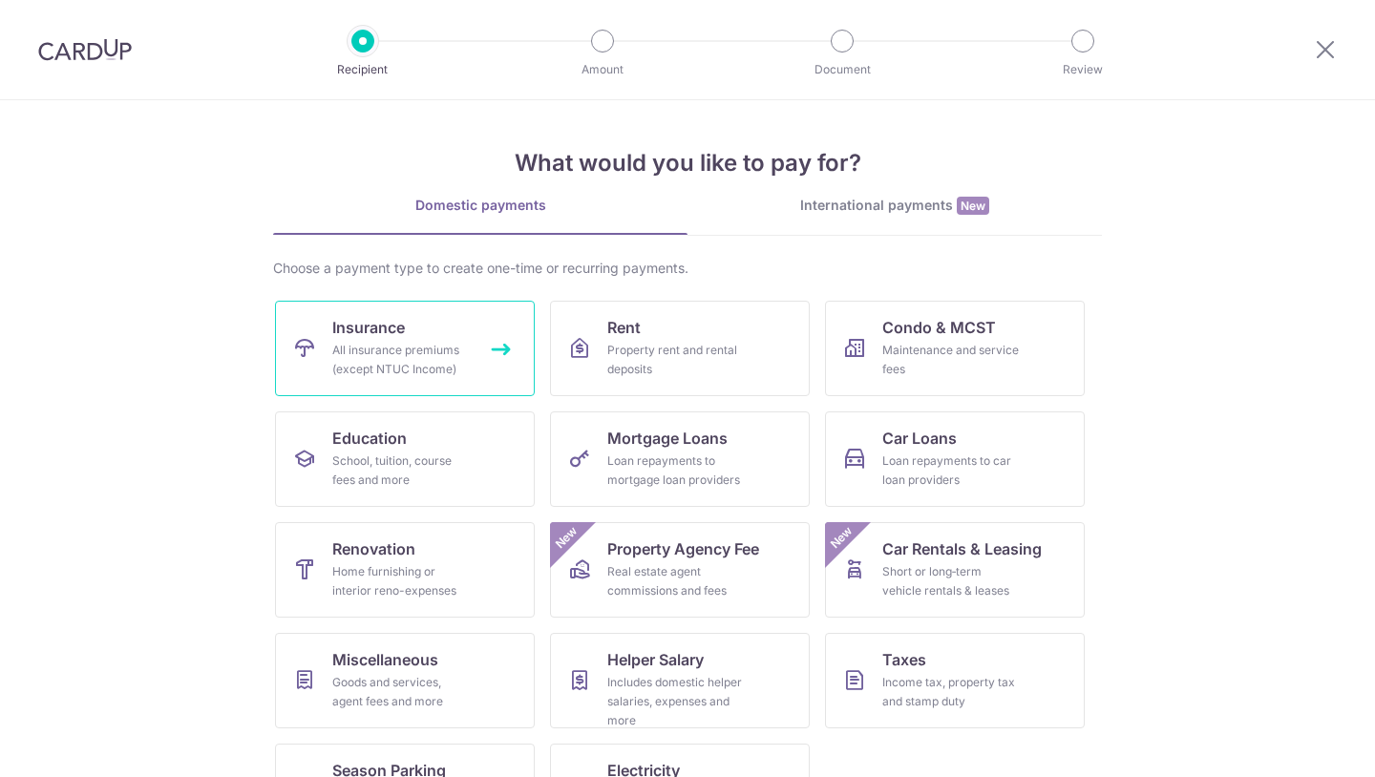
click at [384, 344] on div "All insurance premiums (except NTUC Income)" at bounding box center [400, 360] width 137 height 38
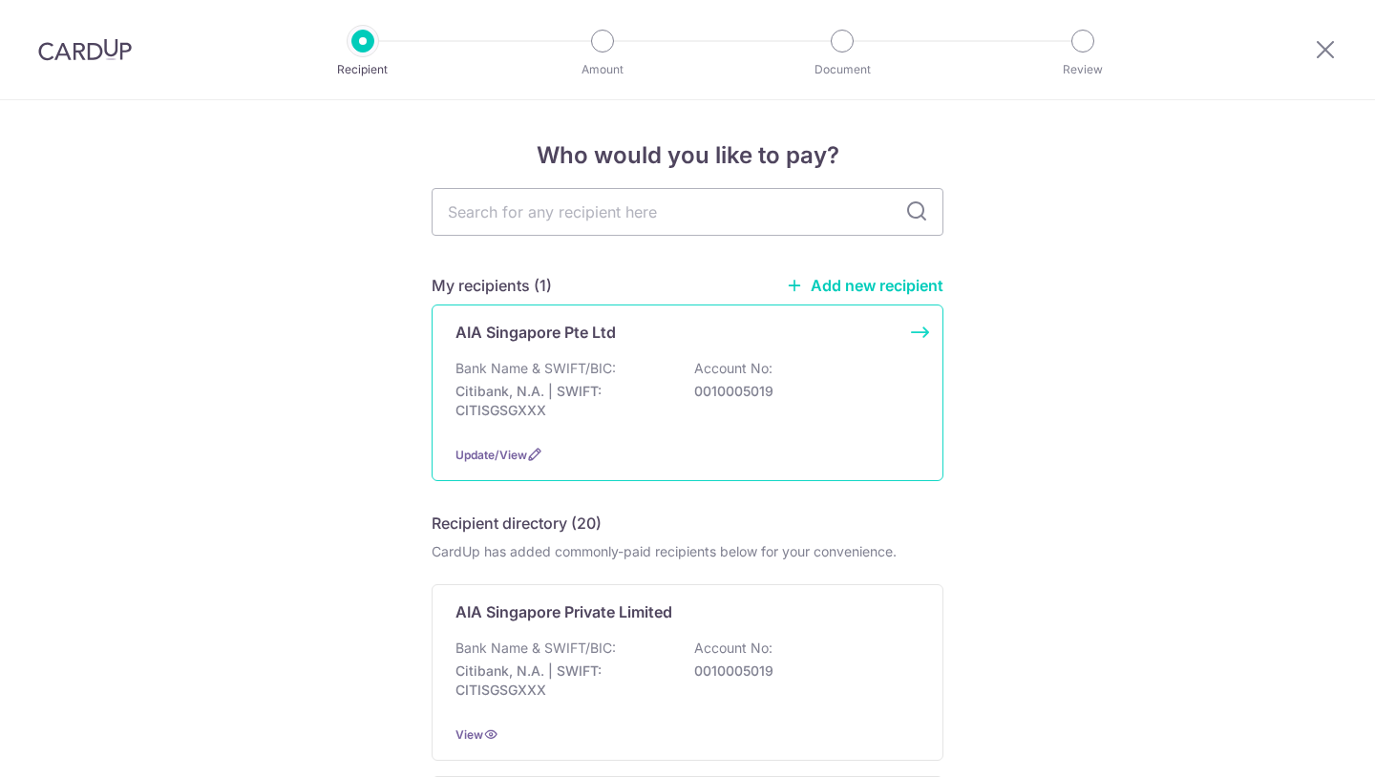
click at [694, 366] on p "Account No:" at bounding box center [733, 368] width 78 height 19
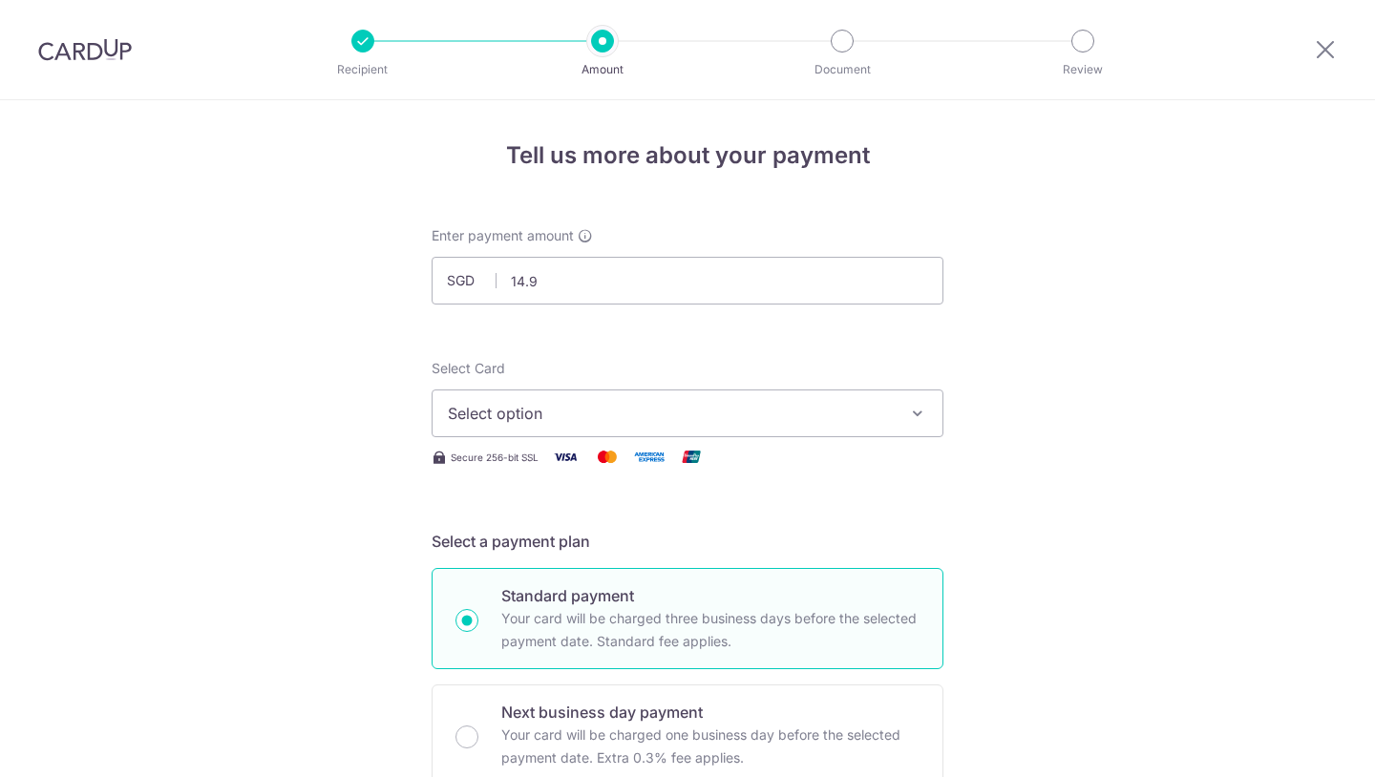
type input "14.99"
click at [688, 417] on span "Select option" at bounding box center [670, 413] width 445 height 23
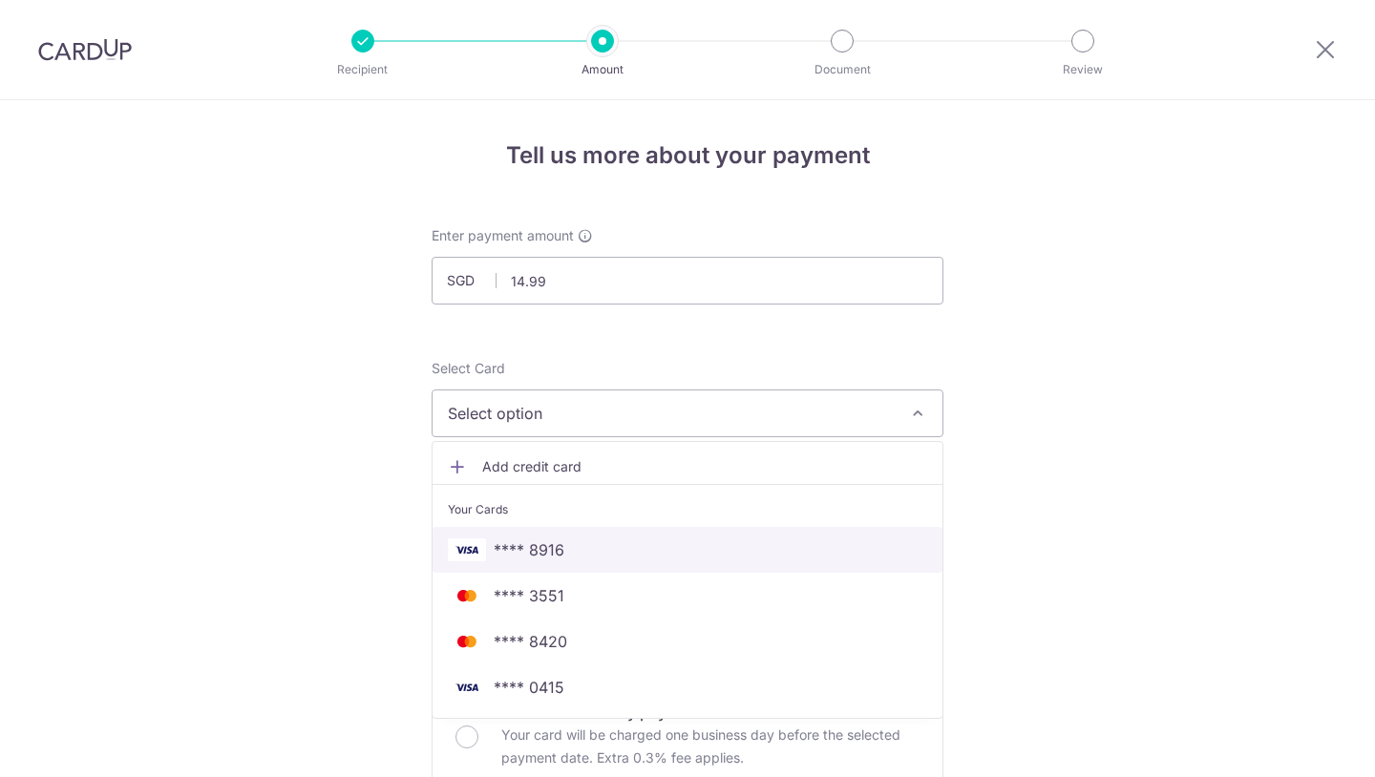
click at [665, 560] on span "**** 8916" at bounding box center [687, 550] width 479 height 23
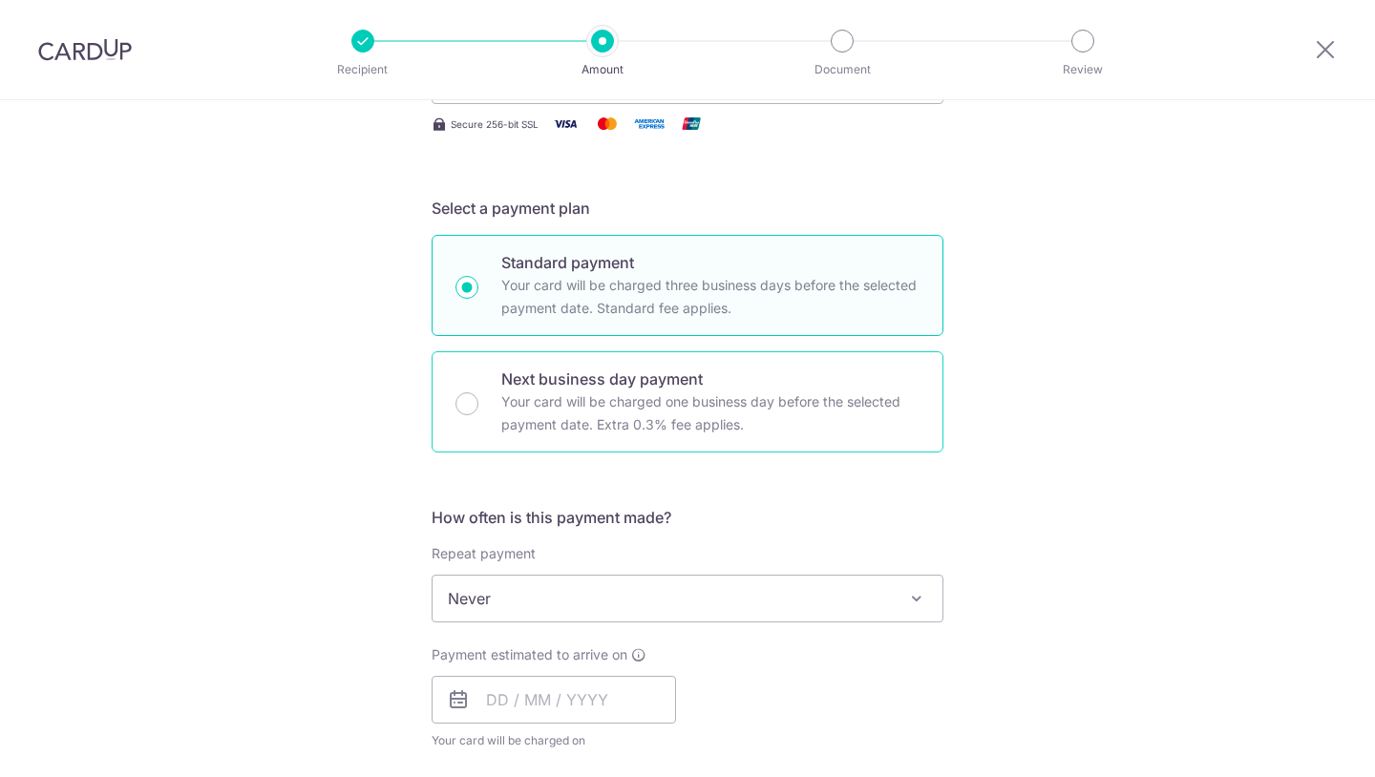
scroll to position [349, 0]
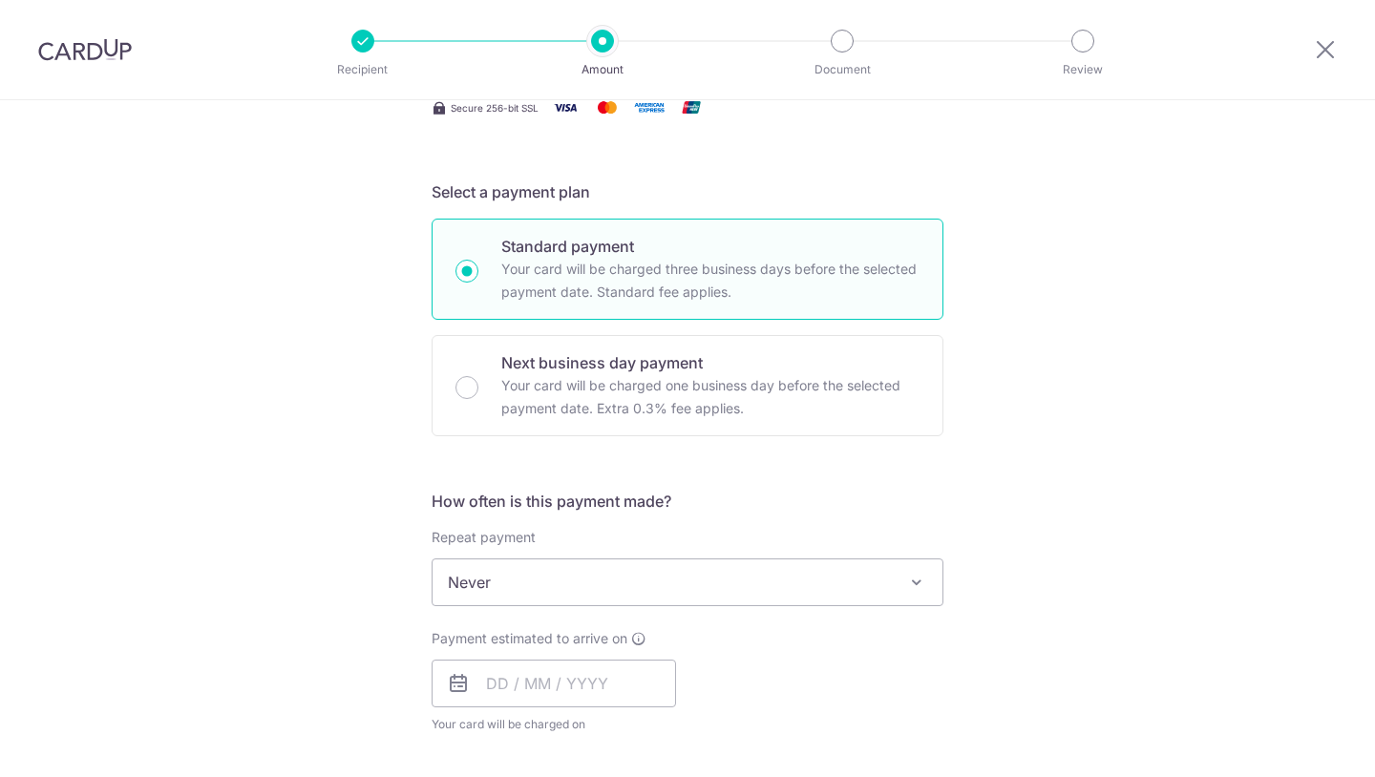
click at [594, 583] on span "Never" at bounding box center [688, 583] width 510 height 46
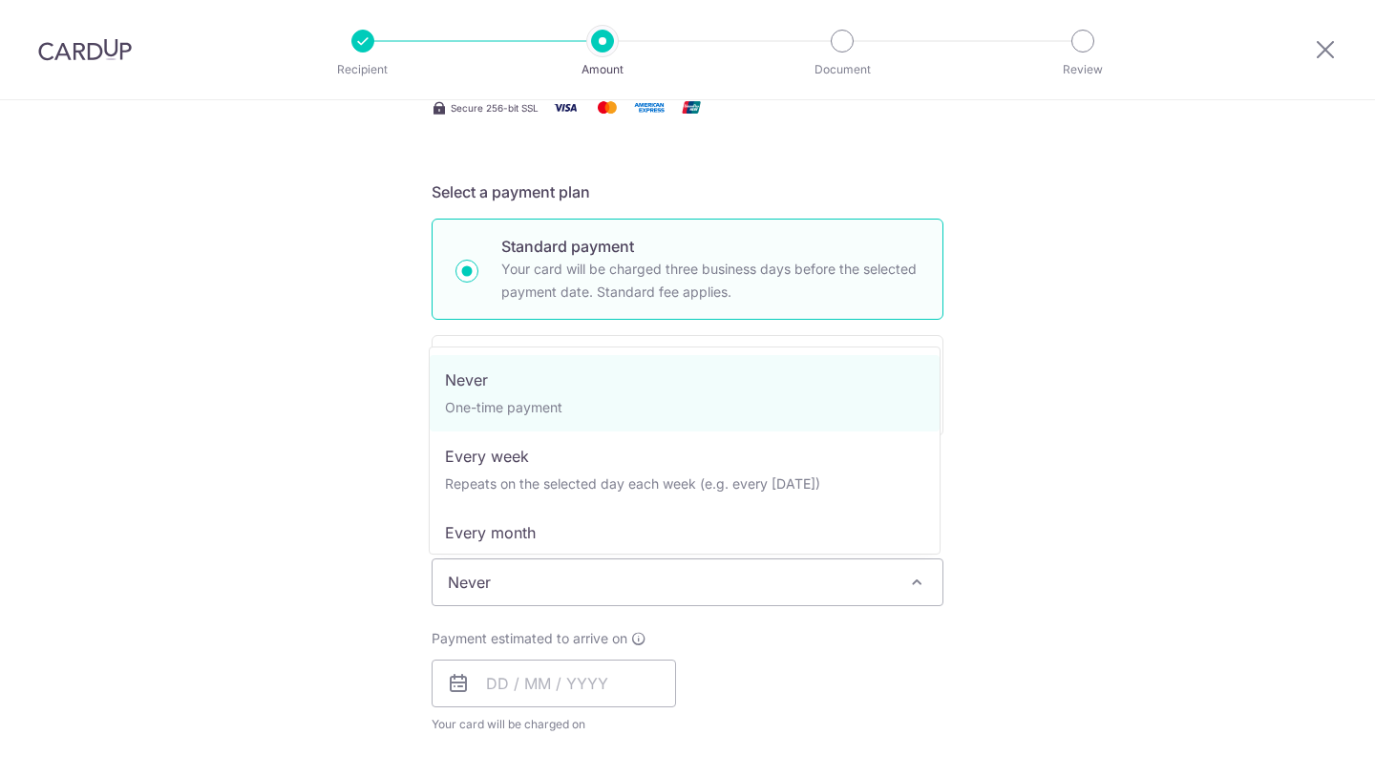
click at [369, 439] on div "Tell us more about your payment Enter payment amount SGD 14.99 14.99 Select Car…" at bounding box center [687, 654] width 1375 height 1806
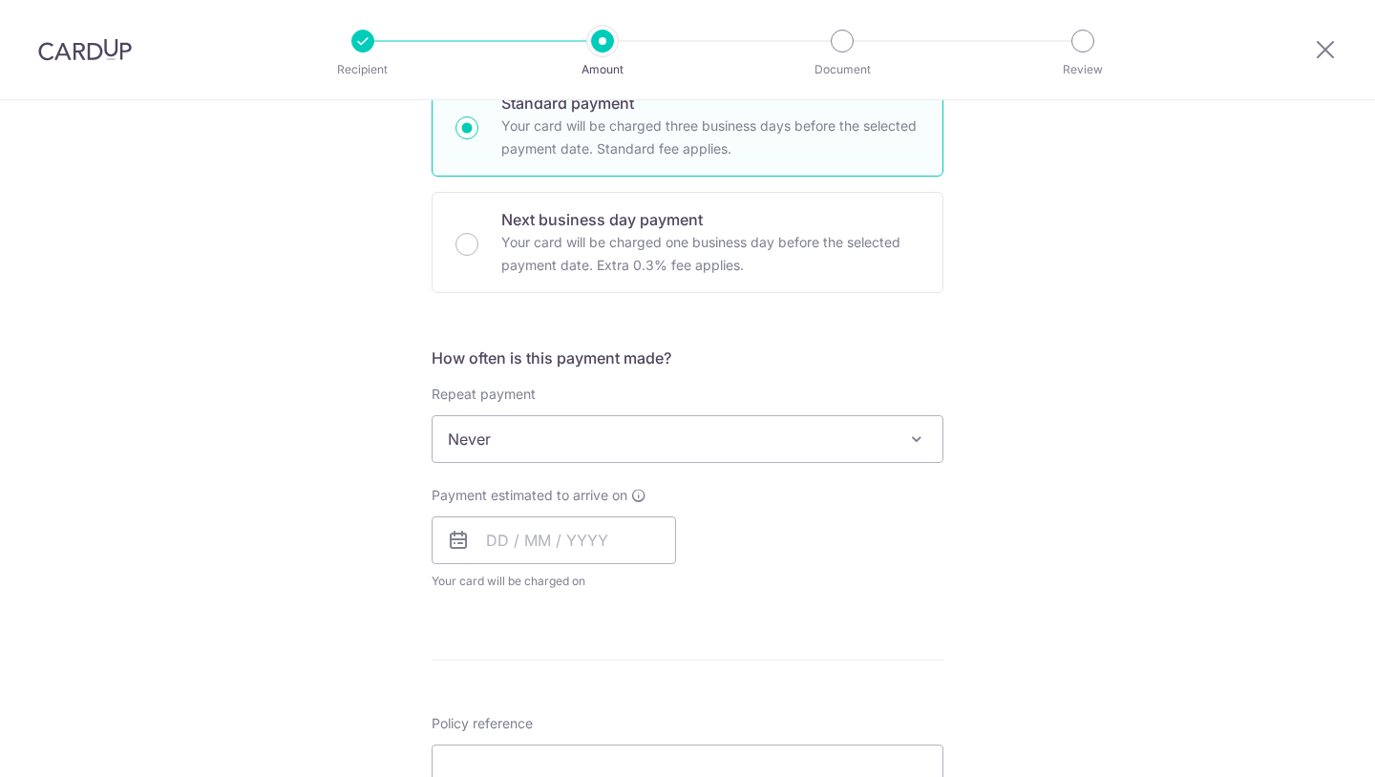
scroll to position [539, 0]
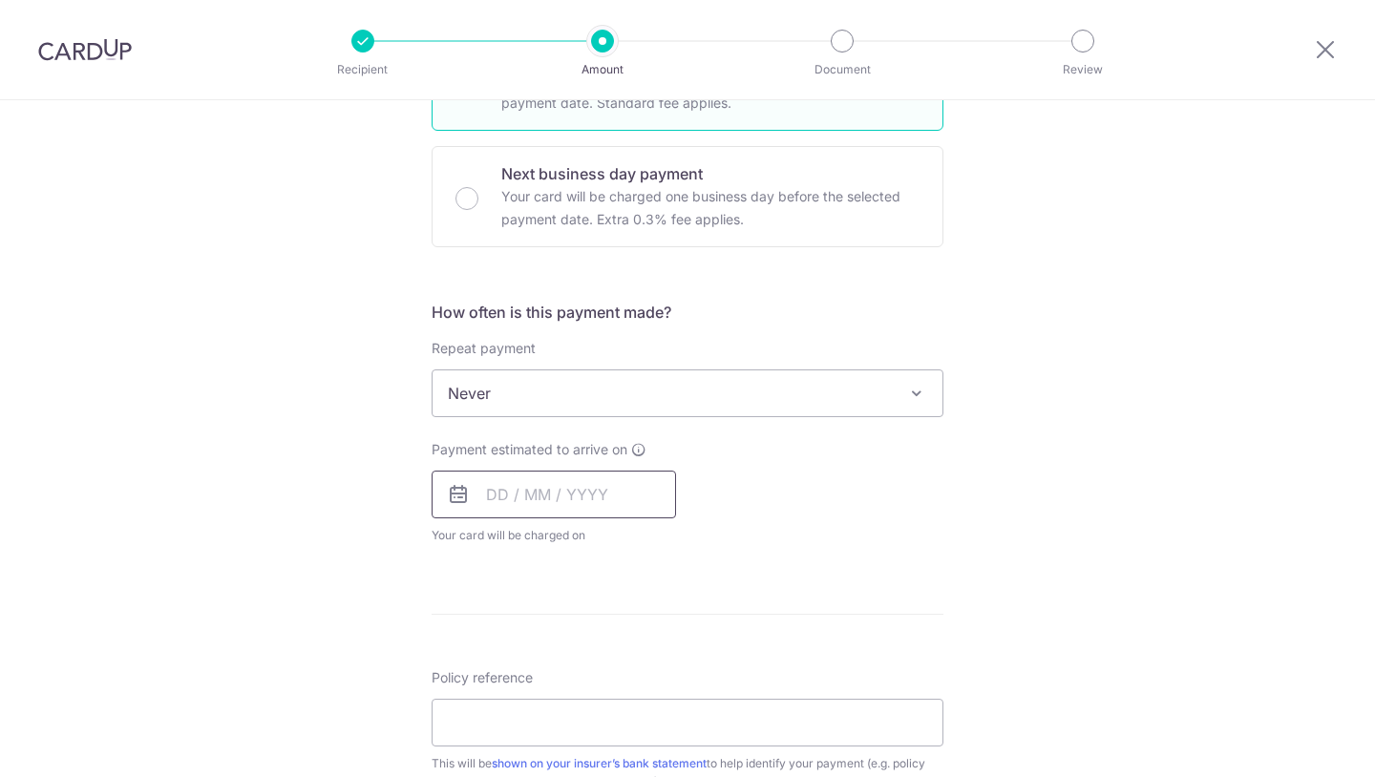
click at [524, 505] on input "text" at bounding box center [554, 495] width 244 height 48
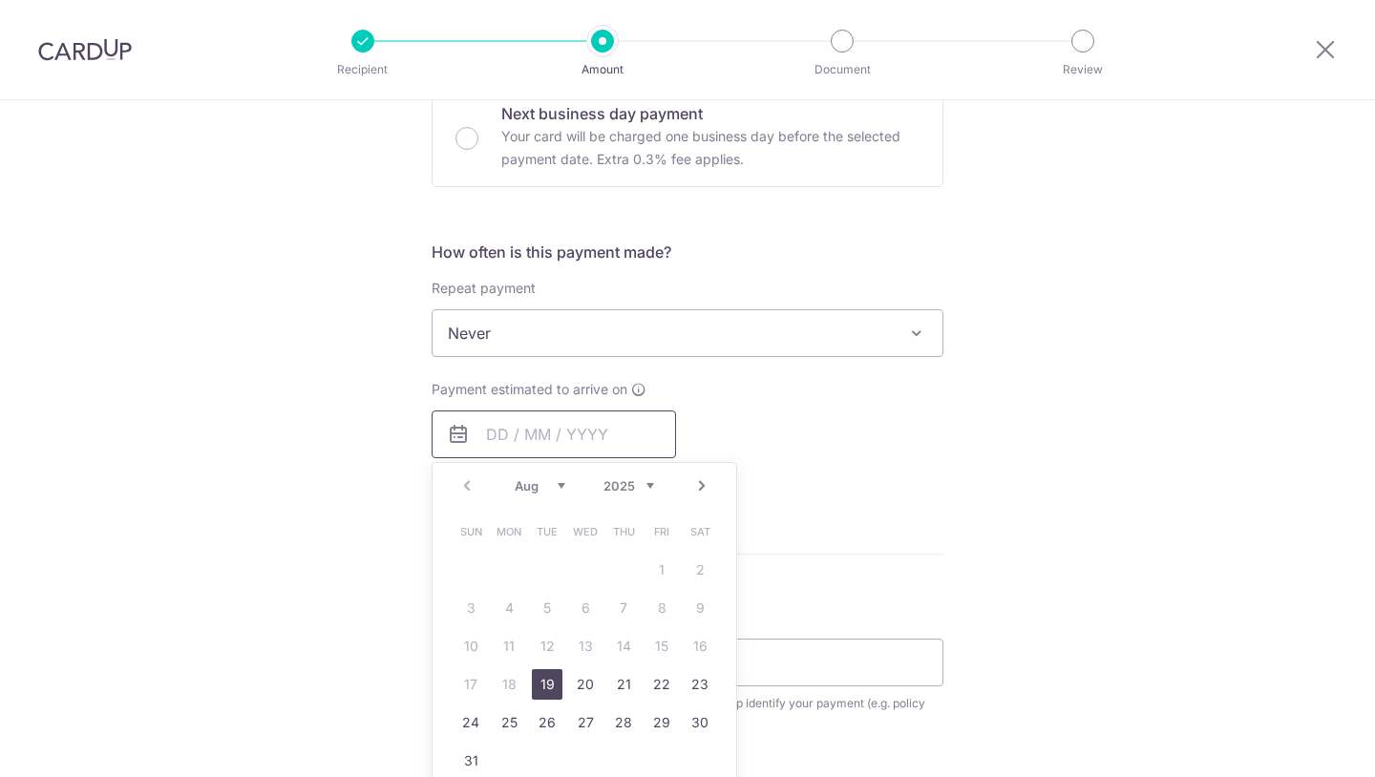
scroll to position [607, 0]
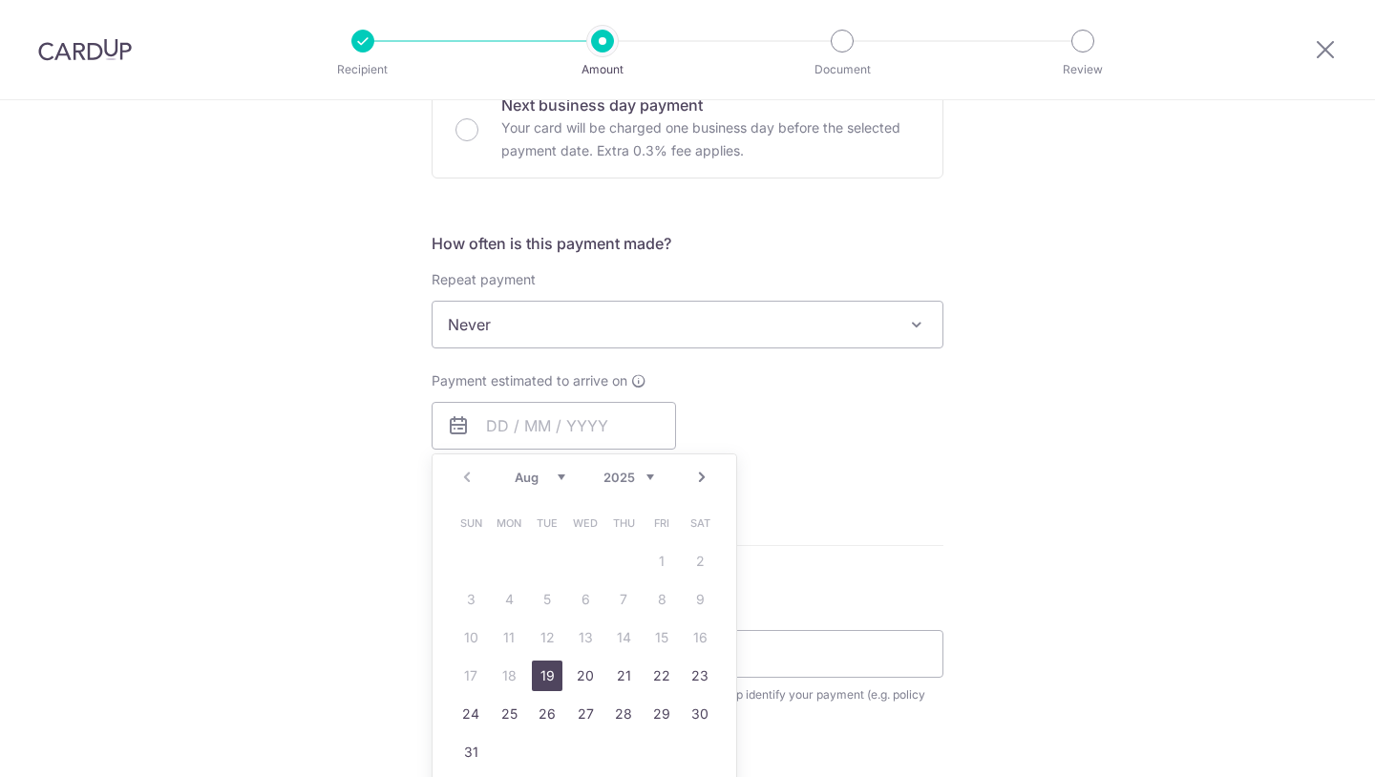
click at [542, 677] on link "19" at bounding box center [547, 676] width 31 height 31
type input "[DATE]"
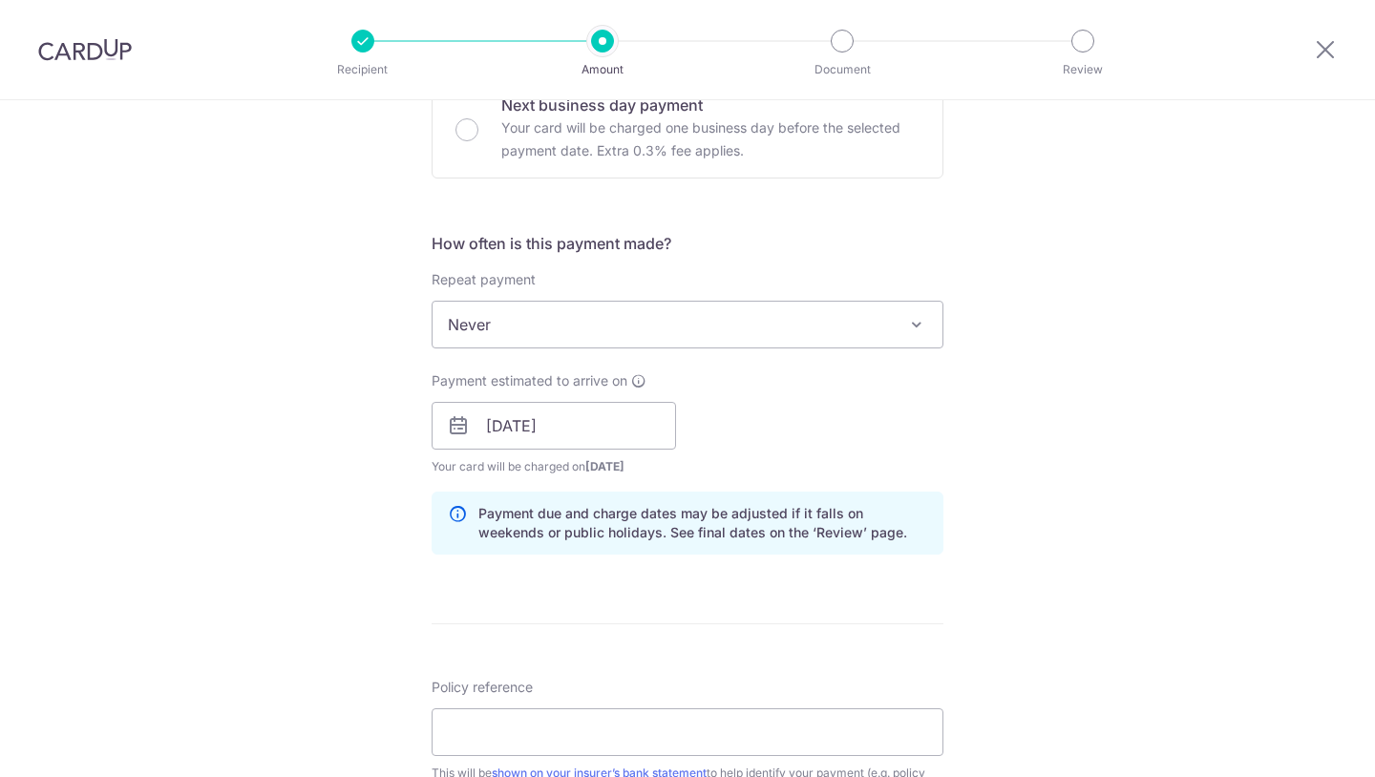
click at [391, 585] on div "Tell us more about your payment Enter payment amount SGD 14.99 14.99 Select Car…" at bounding box center [687, 435] width 1375 height 1884
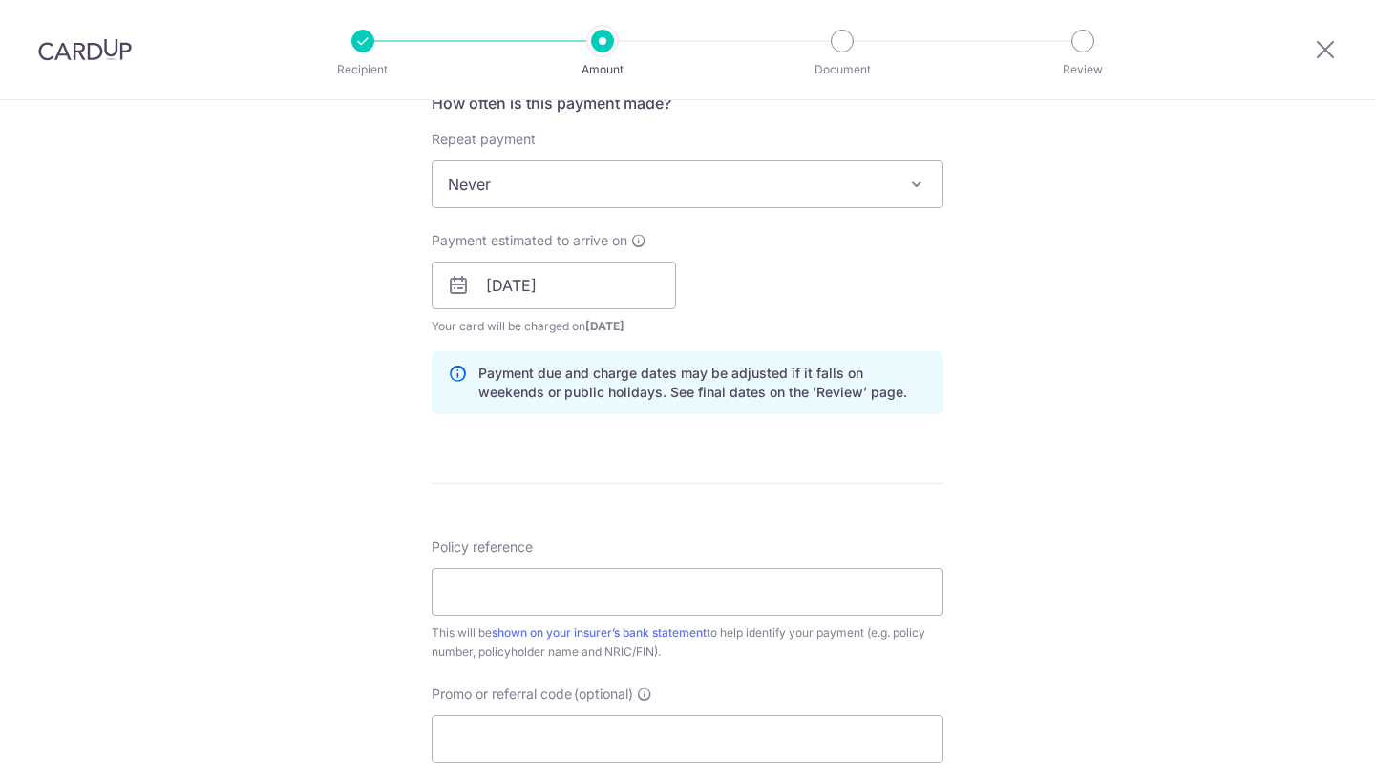
scroll to position [757, 0]
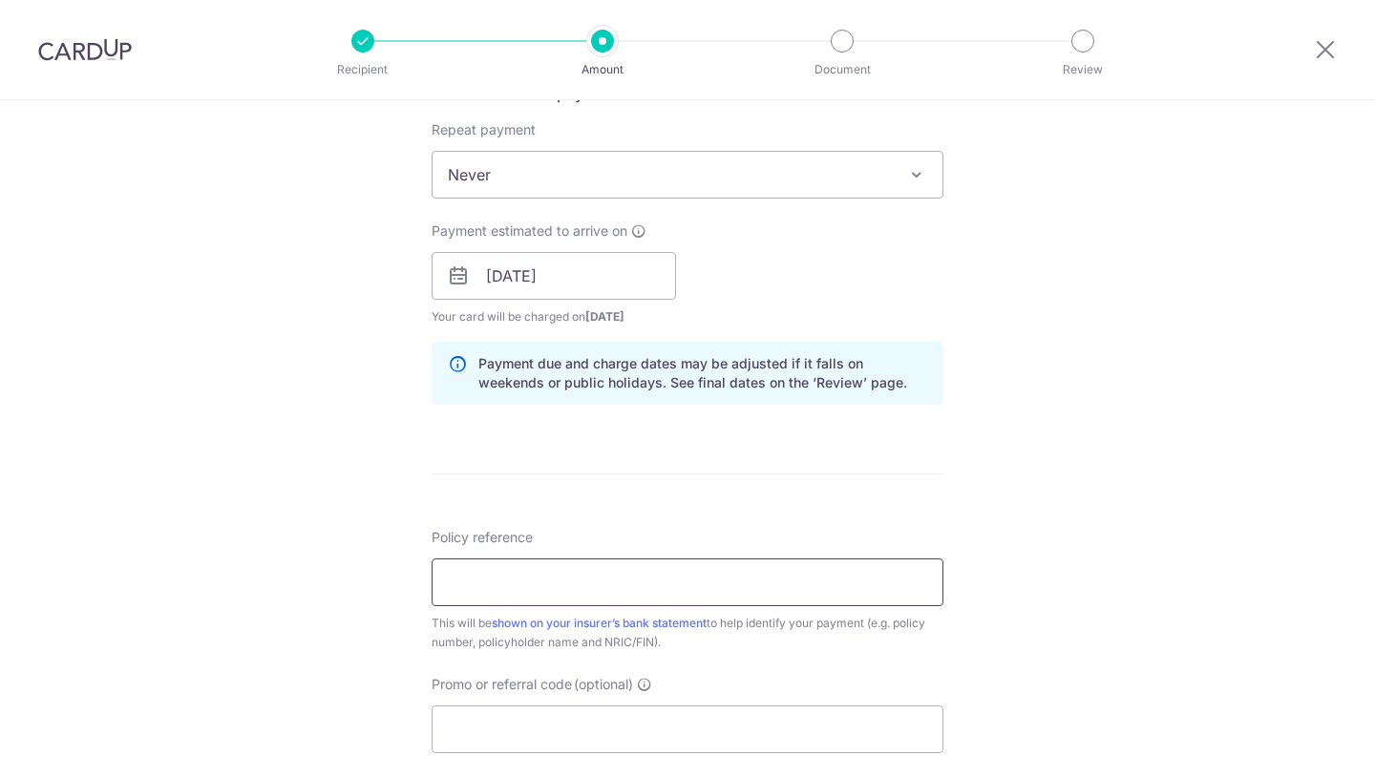
click at [500, 577] on input "Policy reference" at bounding box center [688, 583] width 512 height 48
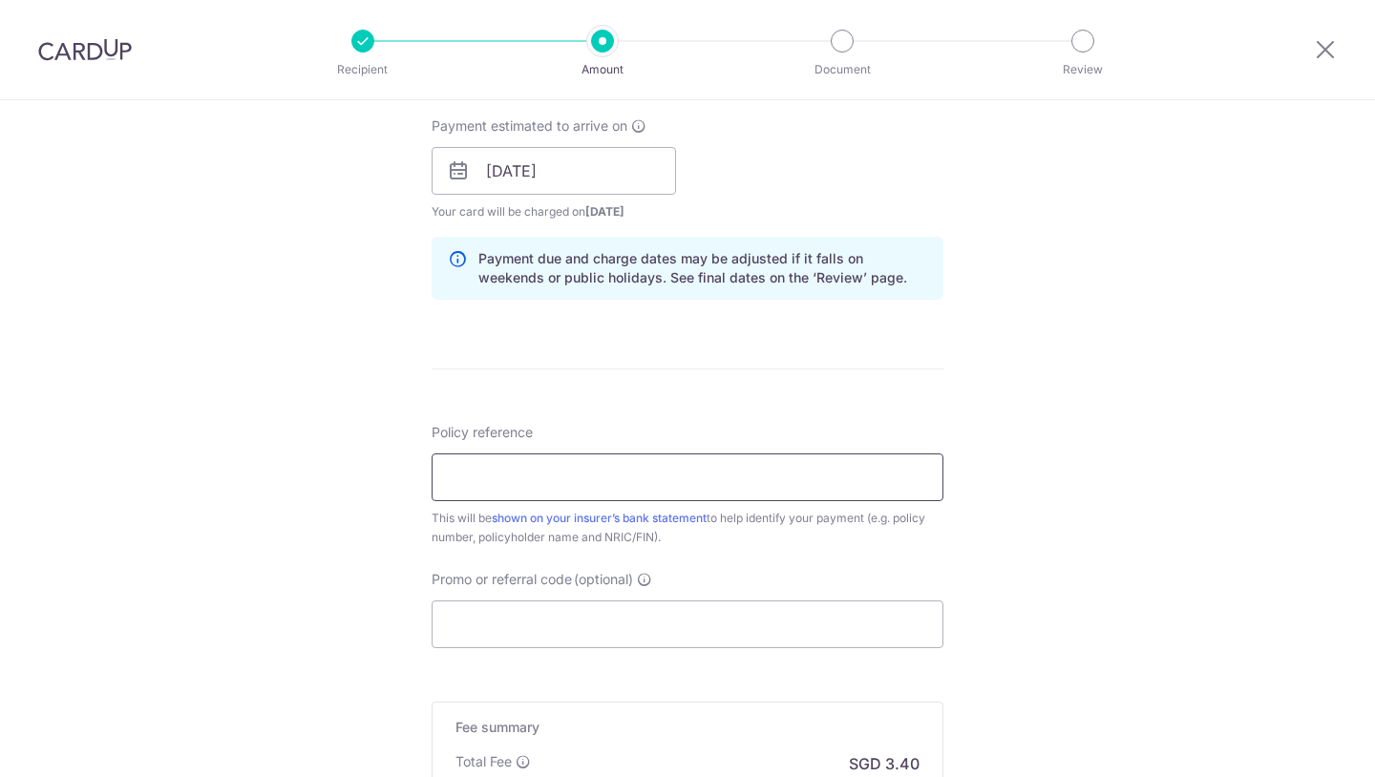
paste input "E242796910"
type input "E242796910"
click at [299, 519] on div "Tell us more about your payment Enter payment amount SGD 14.99 14.99 Select Car…" at bounding box center [687, 180] width 1375 height 1884
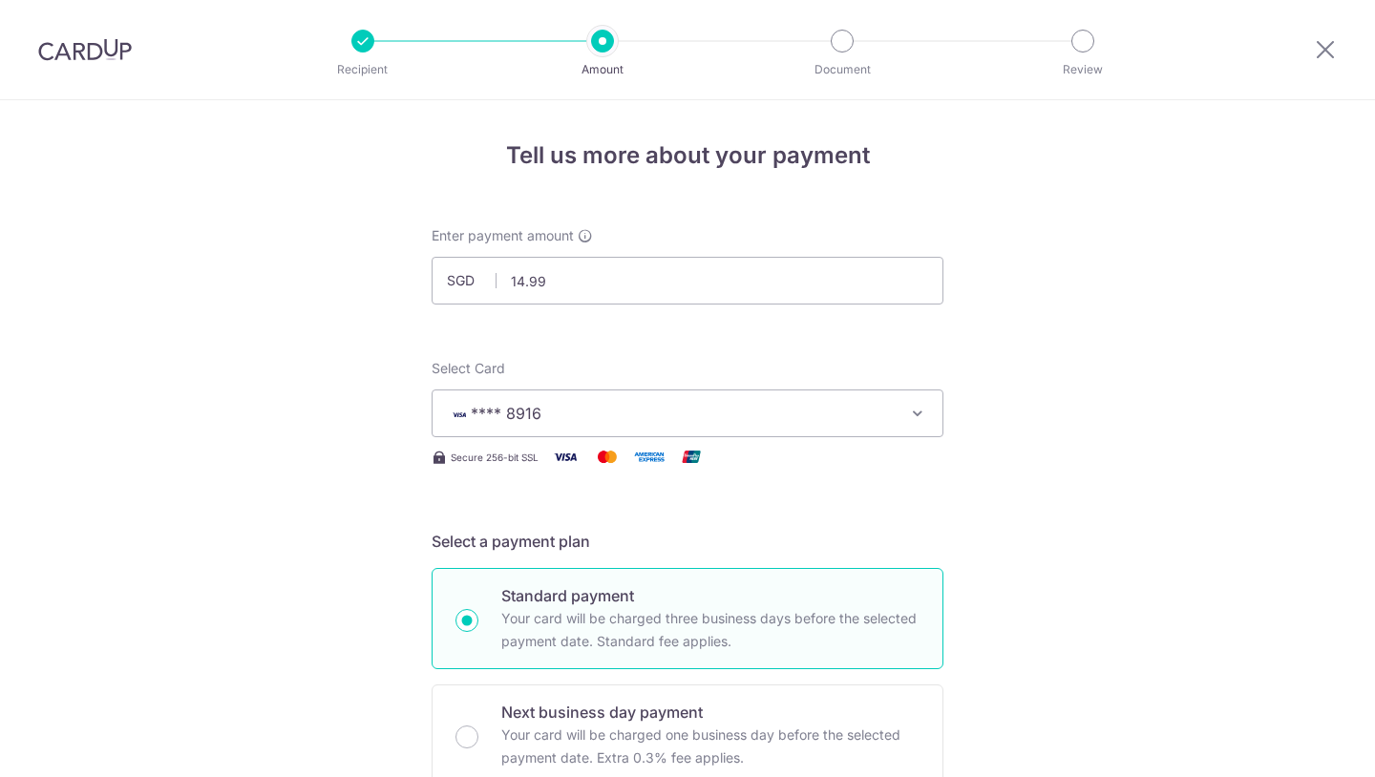
scroll to position [0, 0]
click at [63, 54] on img at bounding box center [85, 49] width 94 height 23
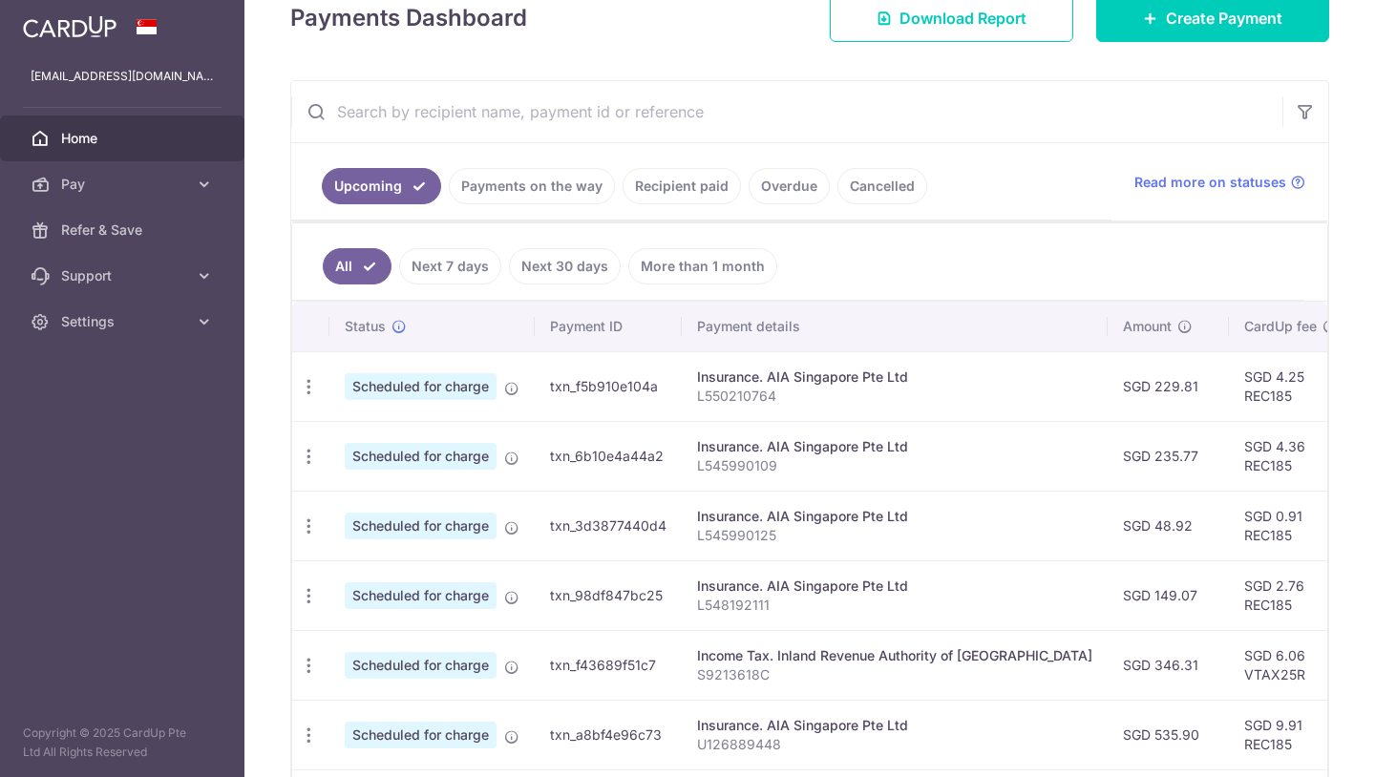
scroll to position [279, 0]
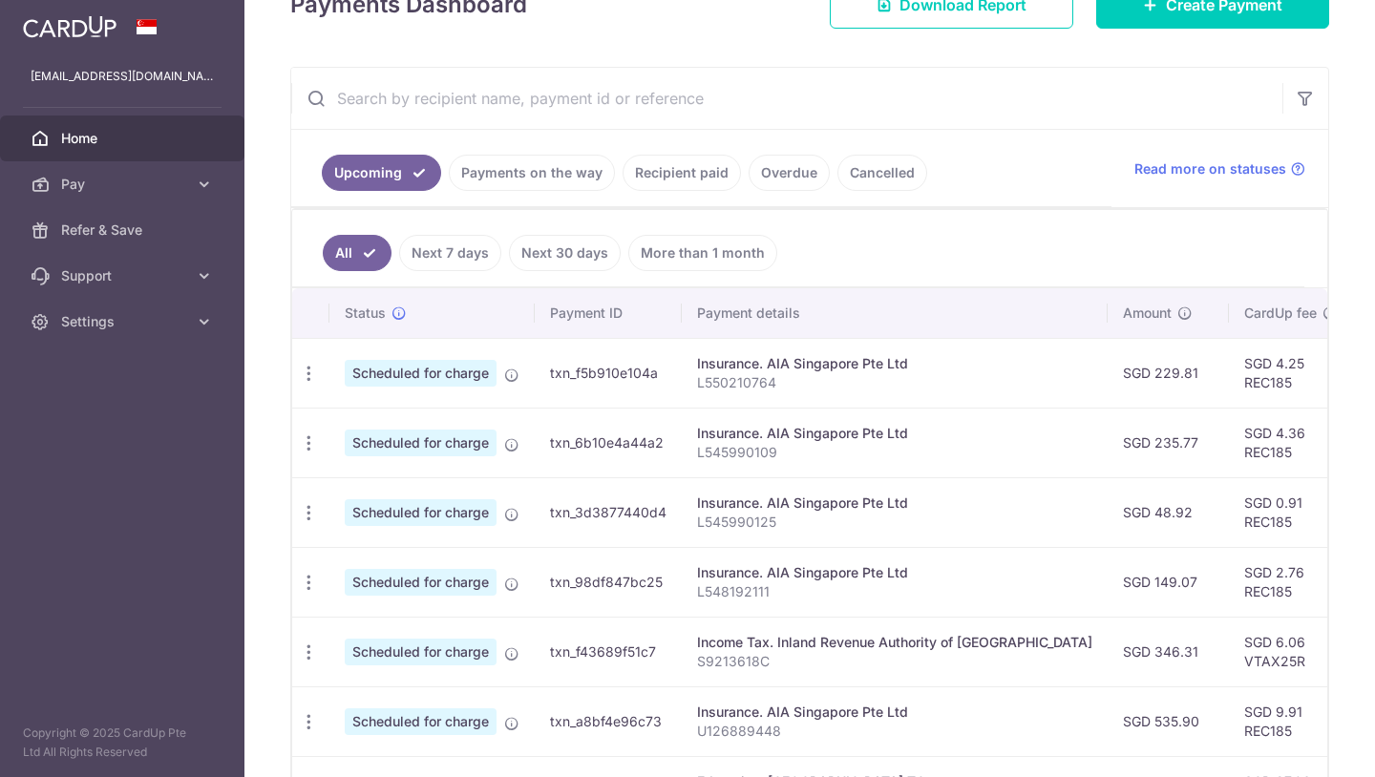
click at [512, 164] on ul "Upcoming Payments on the way Recipient paid Overdue Cancelled" at bounding box center [701, 168] width 820 height 77
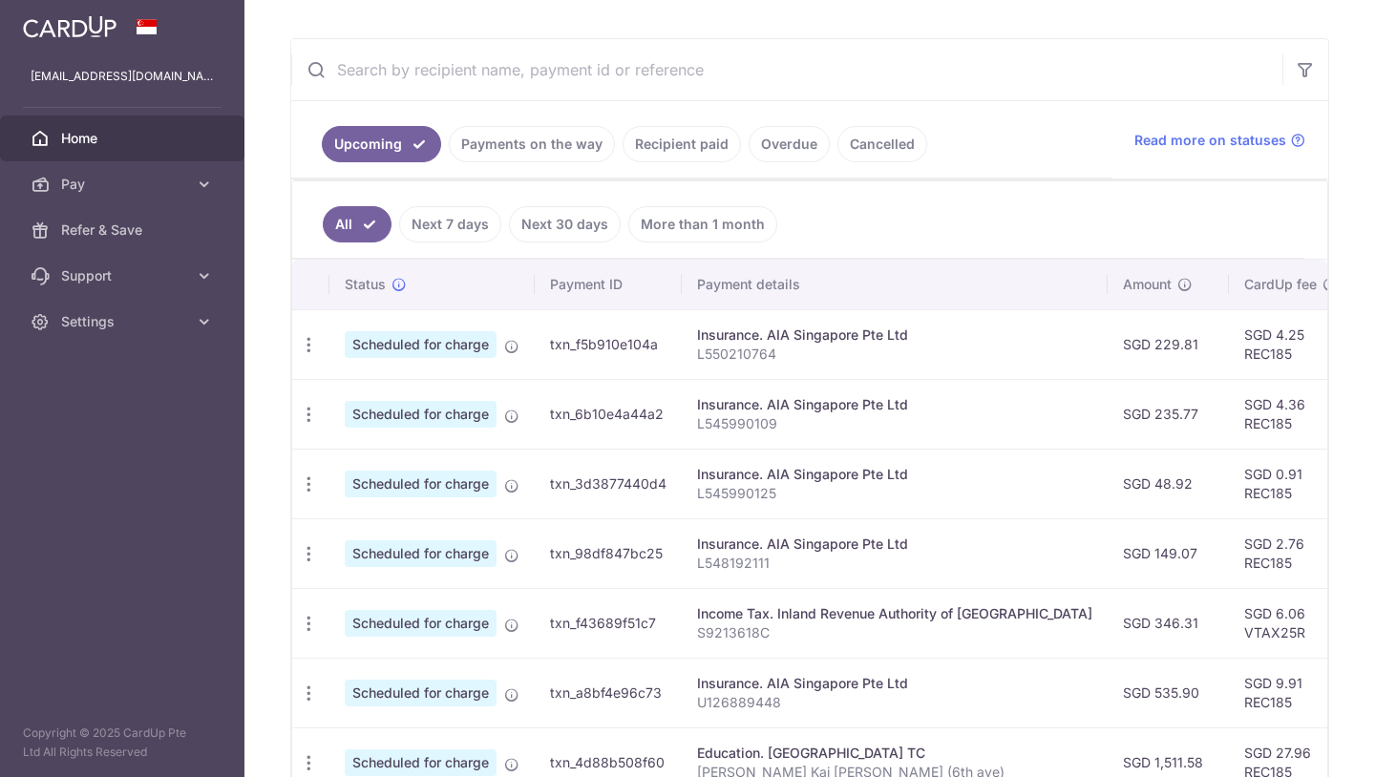
scroll to position [0, 0]
click at [512, 180] on div "All Next 7 days Next 30 days More than 1 month Status Payment ID Payment detail…" at bounding box center [809, 618] width 1037 height 876
click at [531, 144] on link "Payments on the way" at bounding box center [532, 144] width 166 height 36
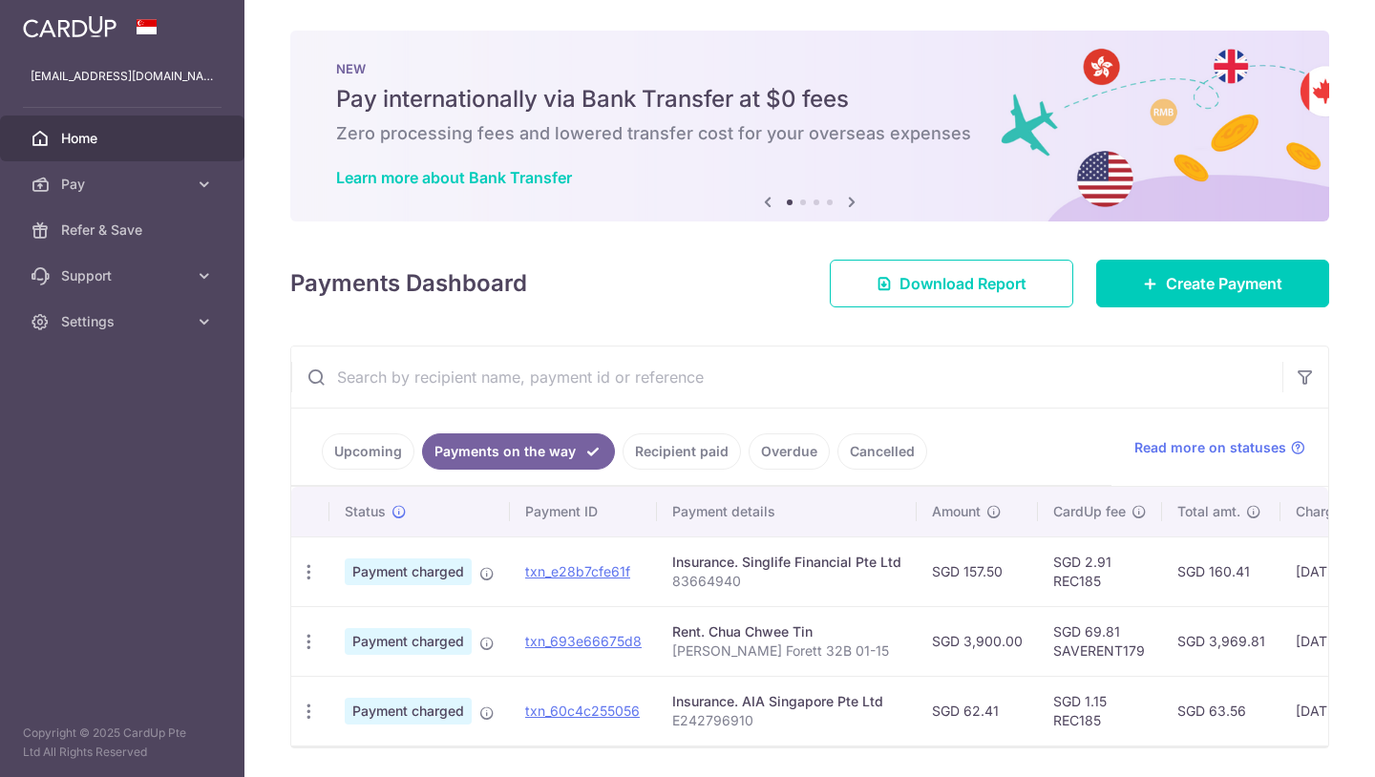
click at [387, 440] on link "Upcoming" at bounding box center [368, 451] width 93 height 36
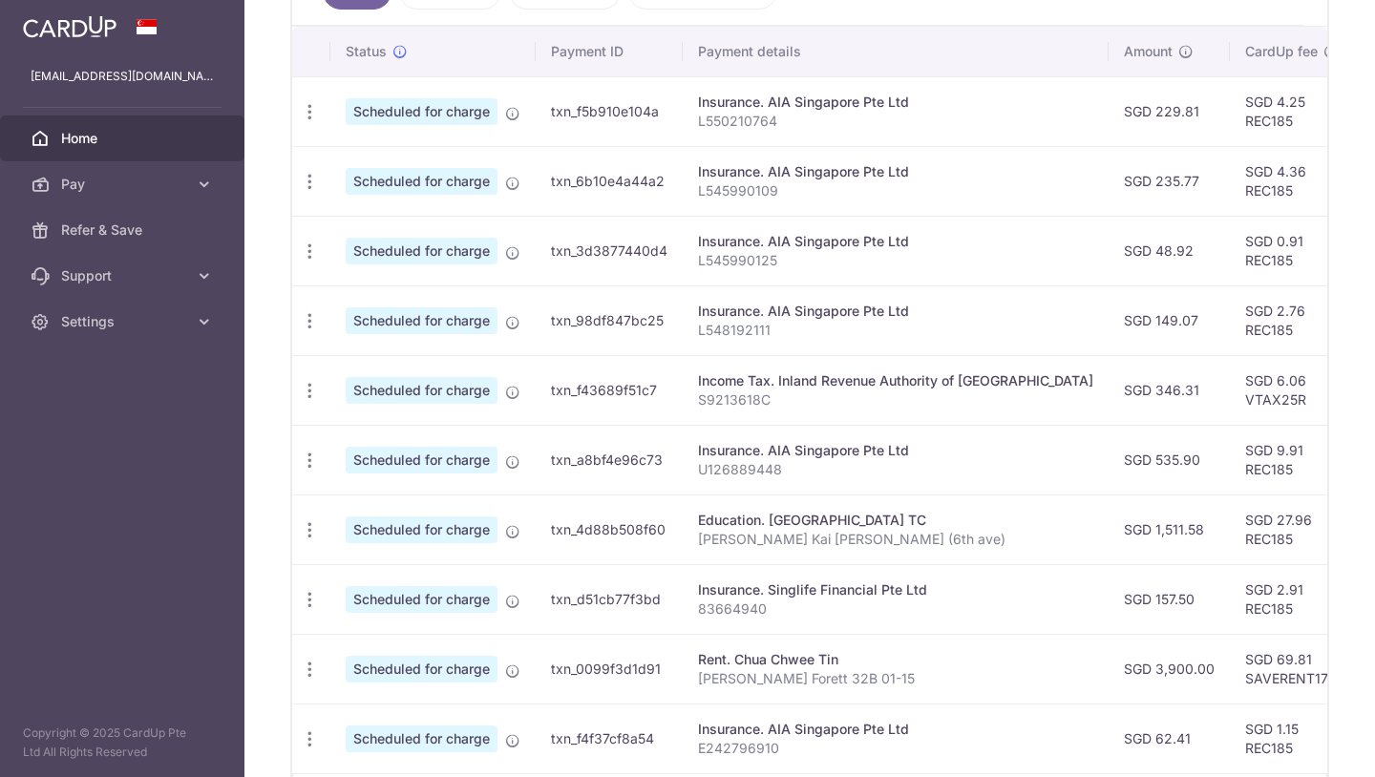
scroll to position [567, 0]
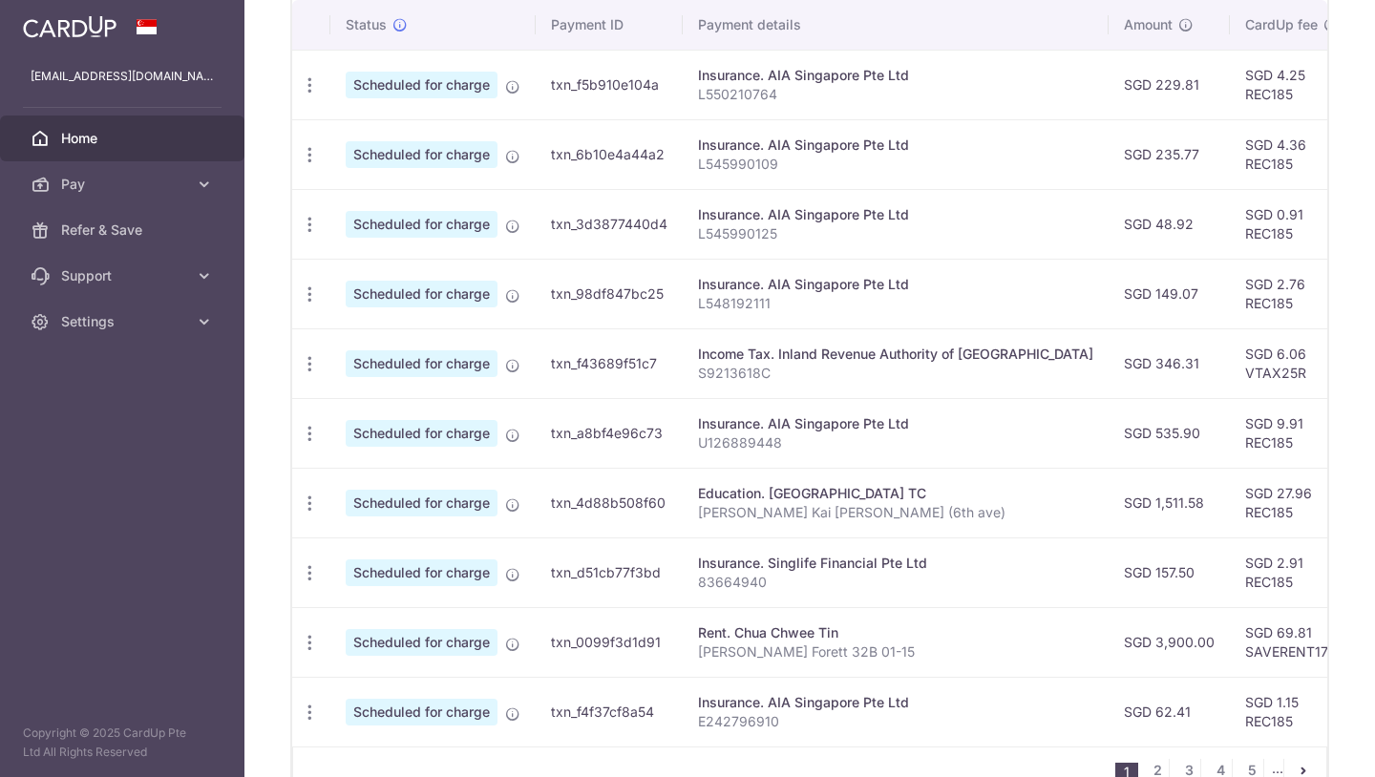
drag, startPoint x: 630, startPoint y: 506, endPoint x: 509, endPoint y: -38, distance: 557.6
click at [509, 0] on html "[EMAIL_ADDRESS][DOMAIN_NAME] Home Pay Payments Recipients Cards Refer & Save Su…" at bounding box center [687, 388] width 1375 height 777
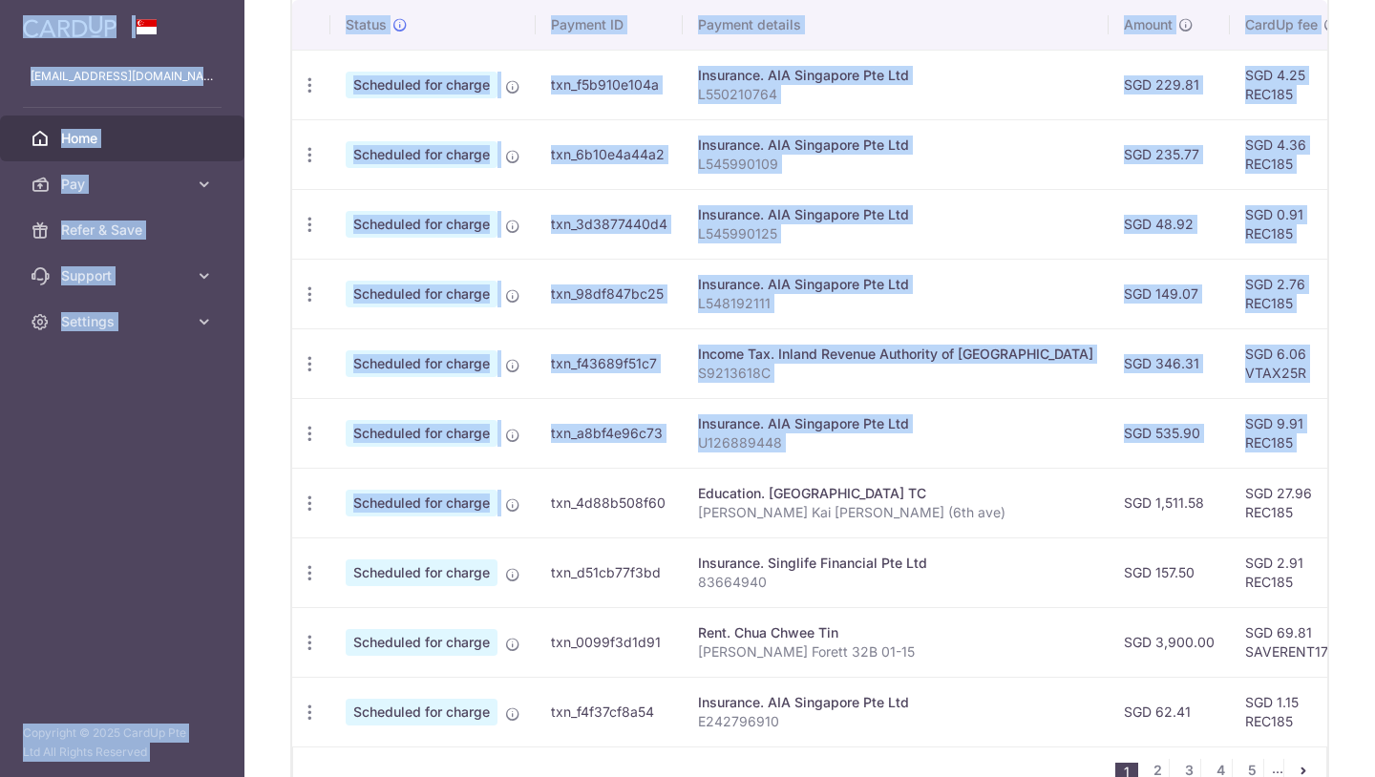
scroll to position [156, 0]
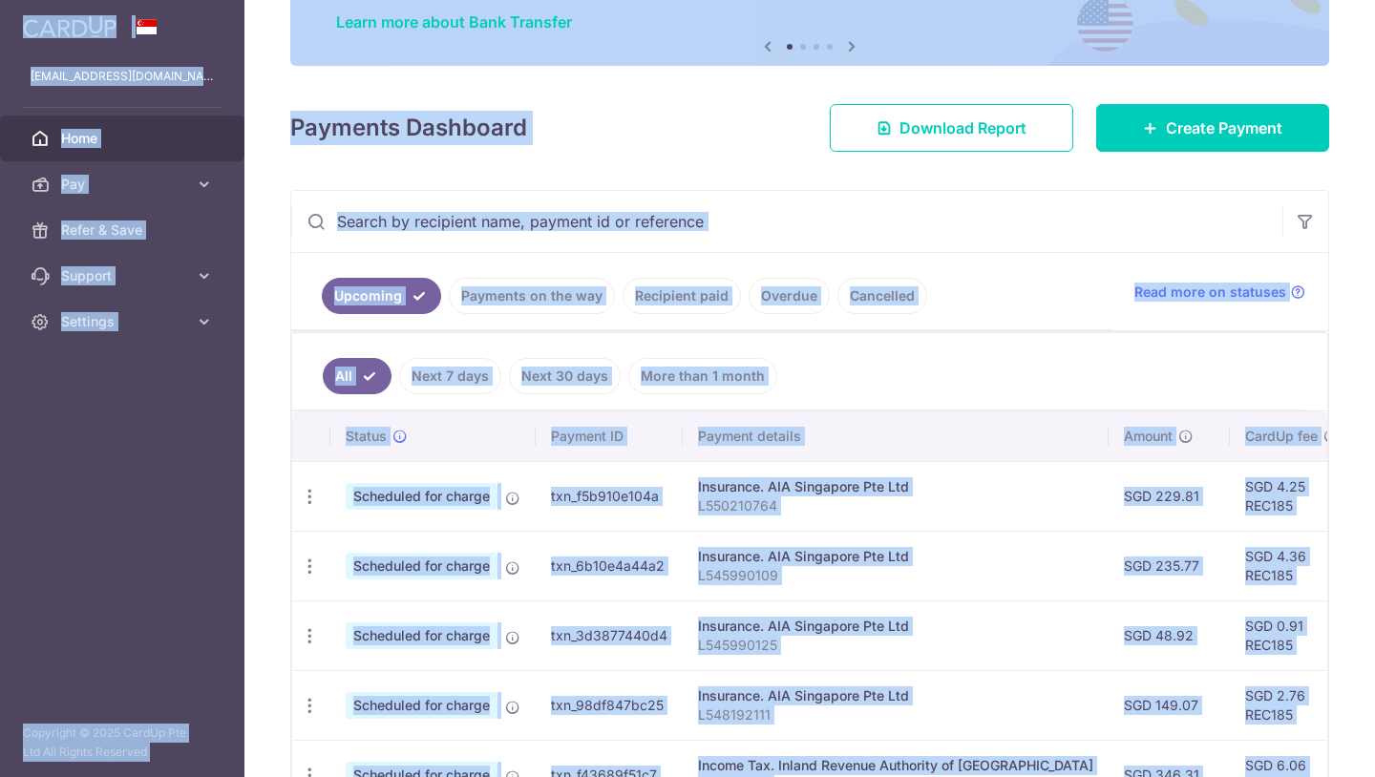
click at [848, 386] on ul "All Next 7 days Next 30 days More than 1 month" at bounding box center [798, 371] width 1012 height 77
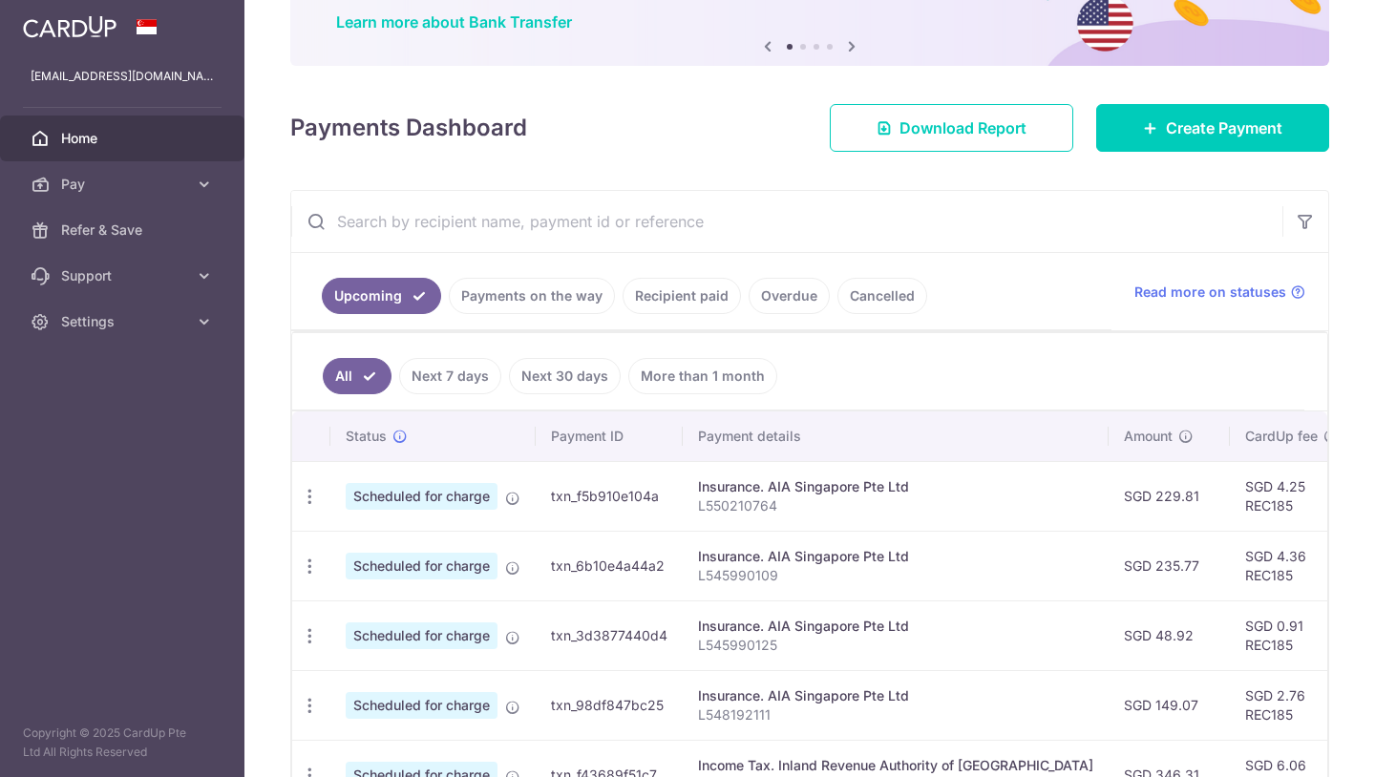
click at [683, 303] on link "Recipient paid" at bounding box center [682, 296] width 118 height 36
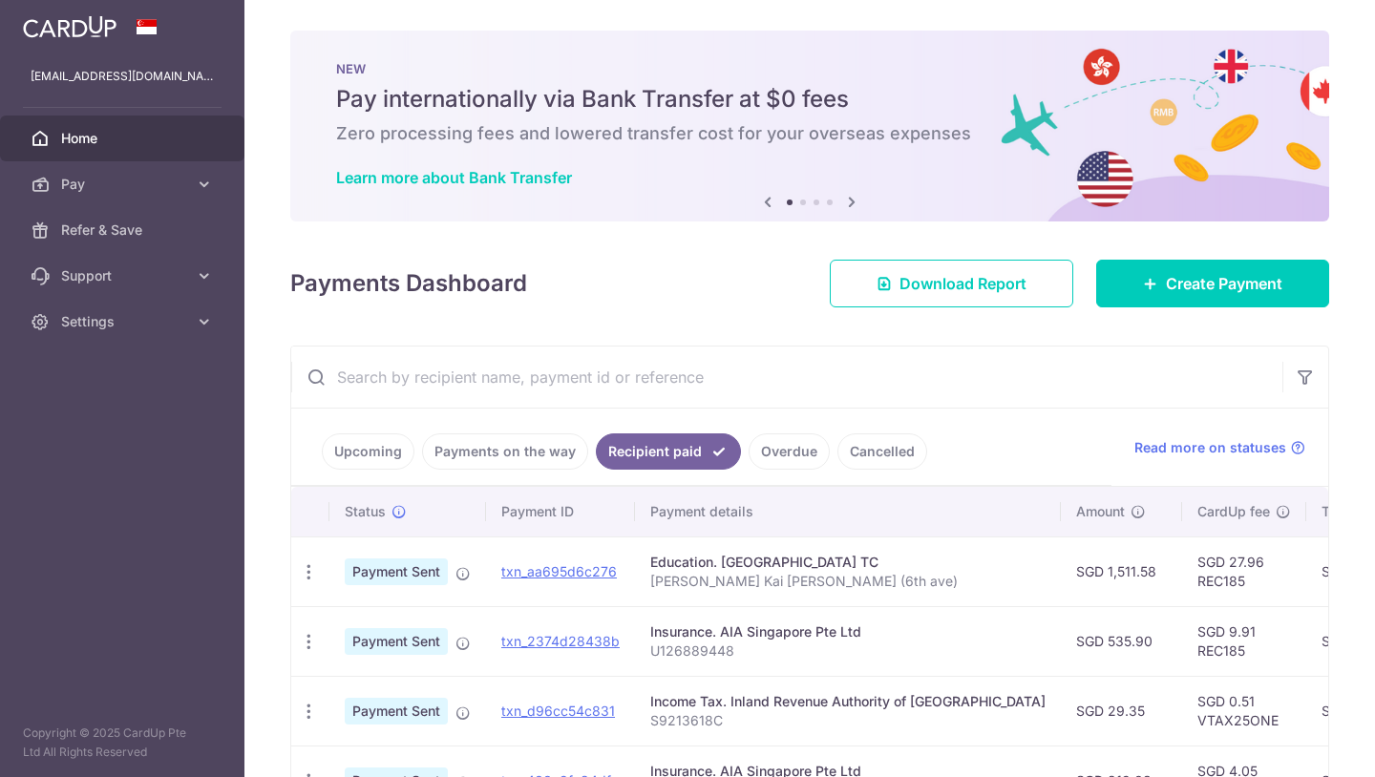
click at [513, 370] on input "text" at bounding box center [786, 377] width 991 height 61
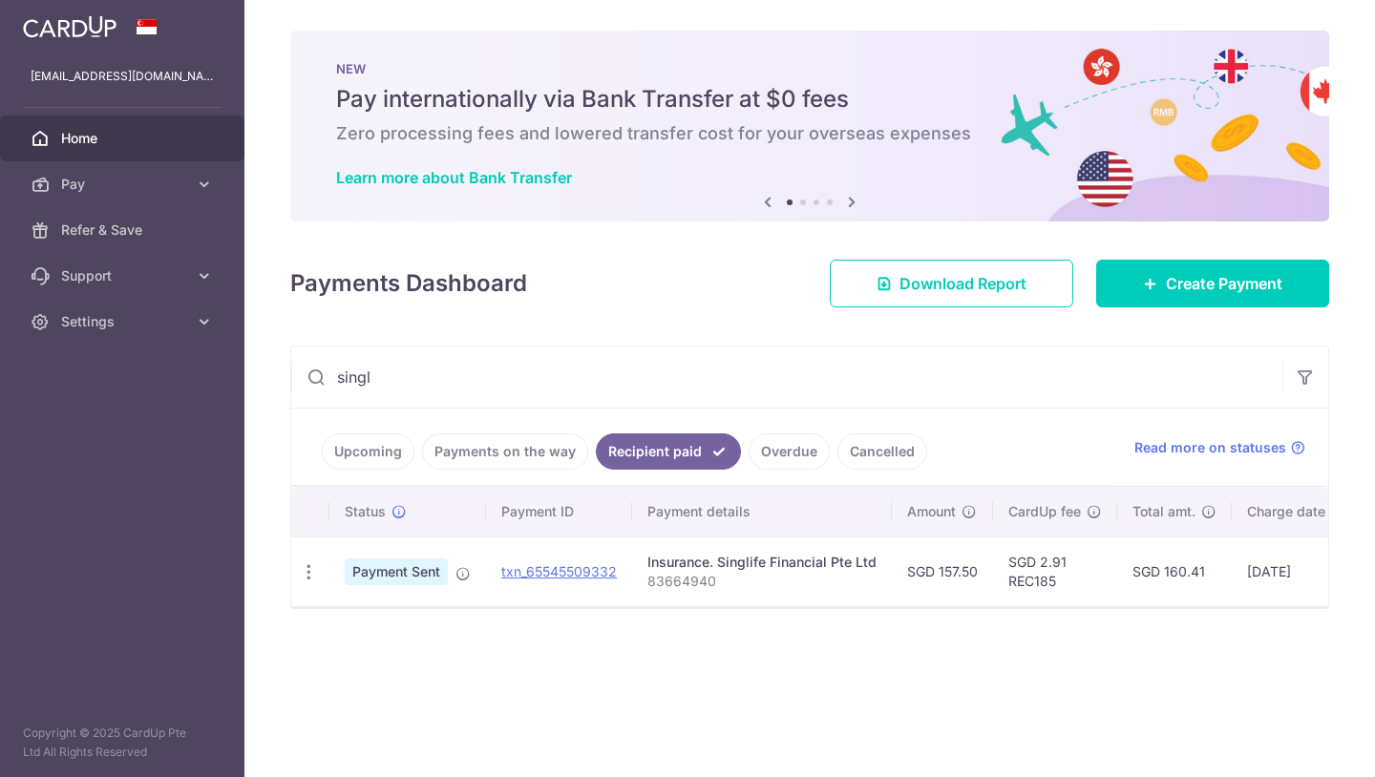
type input "singl"
click at [379, 447] on link "Upcoming" at bounding box center [368, 451] width 93 height 36
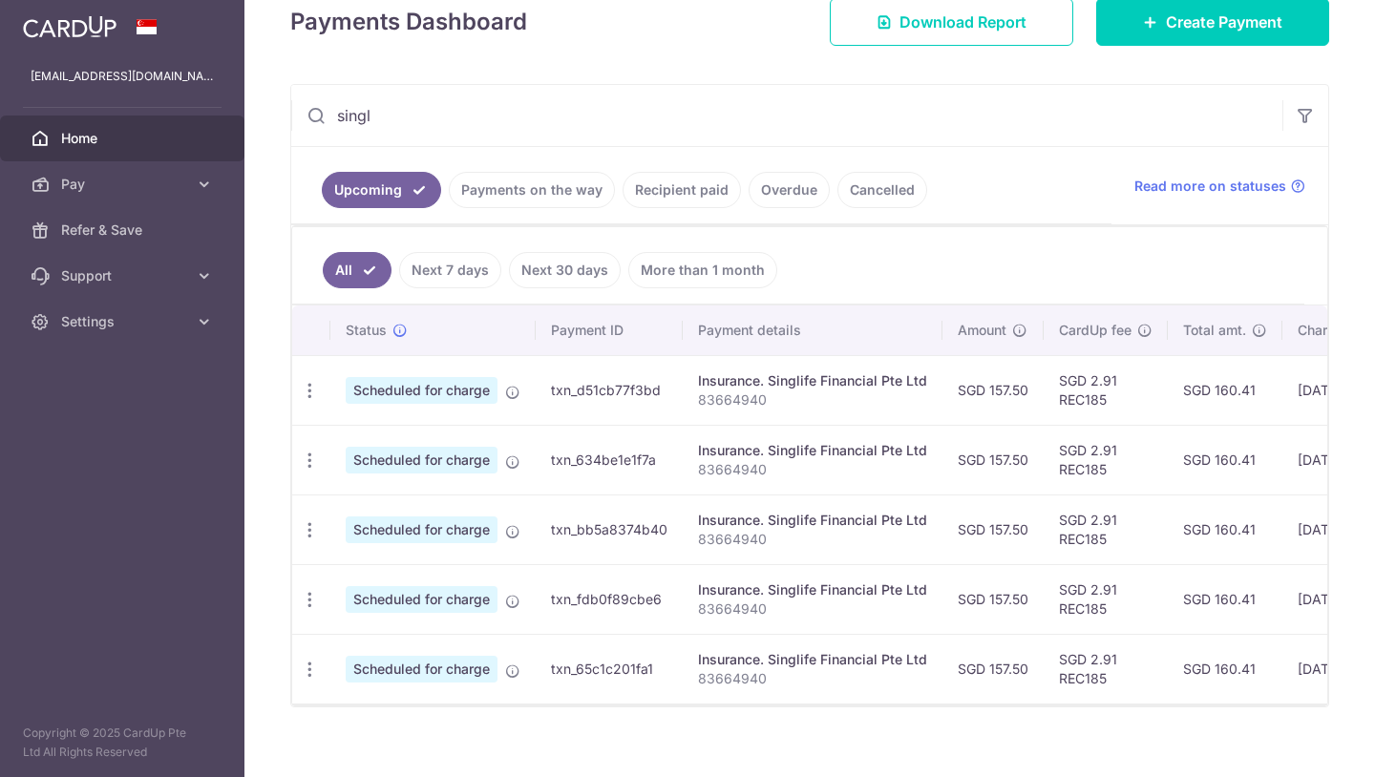
scroll to position [263, 0]
click at [425, 100] on input "singl" at bounding box center [786, 114] width 991 height 61
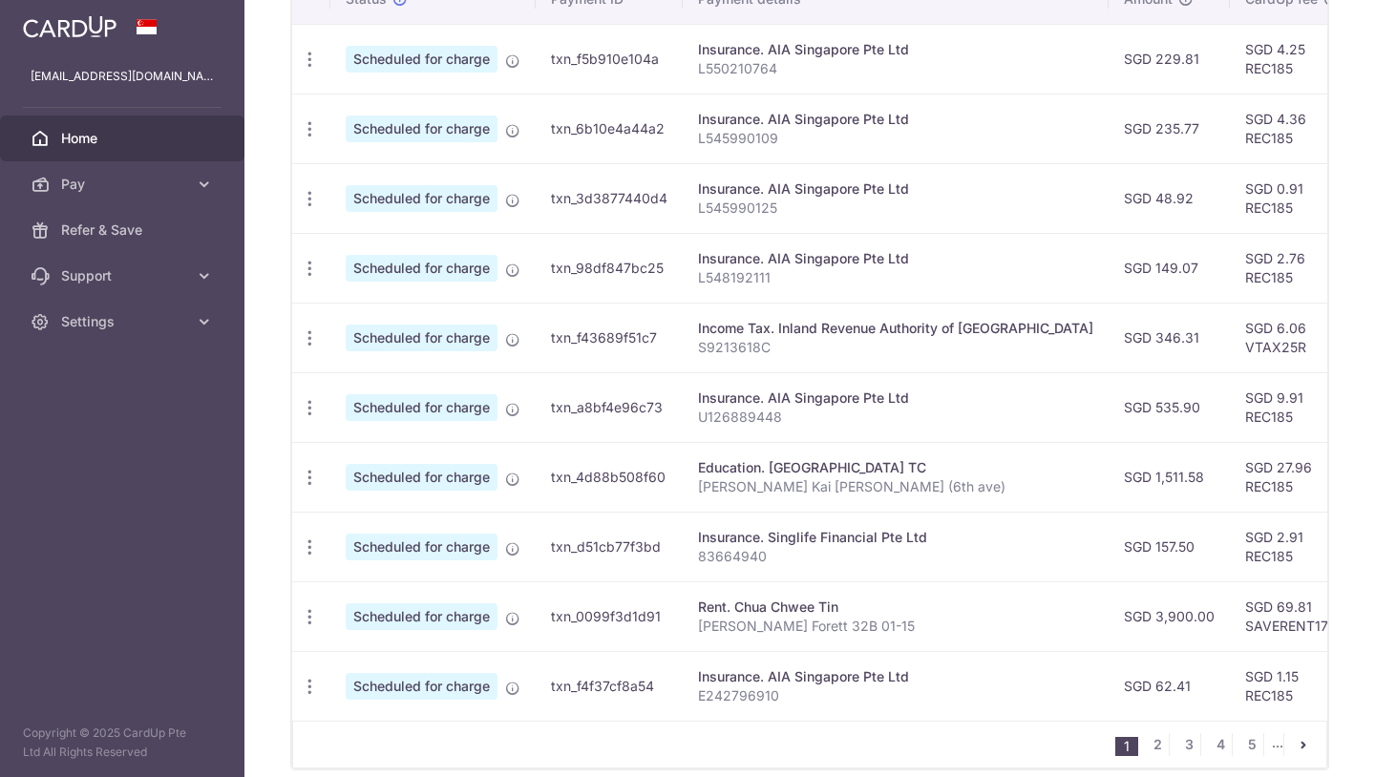
scroll to position [594, 0]
